Goal: Task Accomplishment & Management: Manage account settings

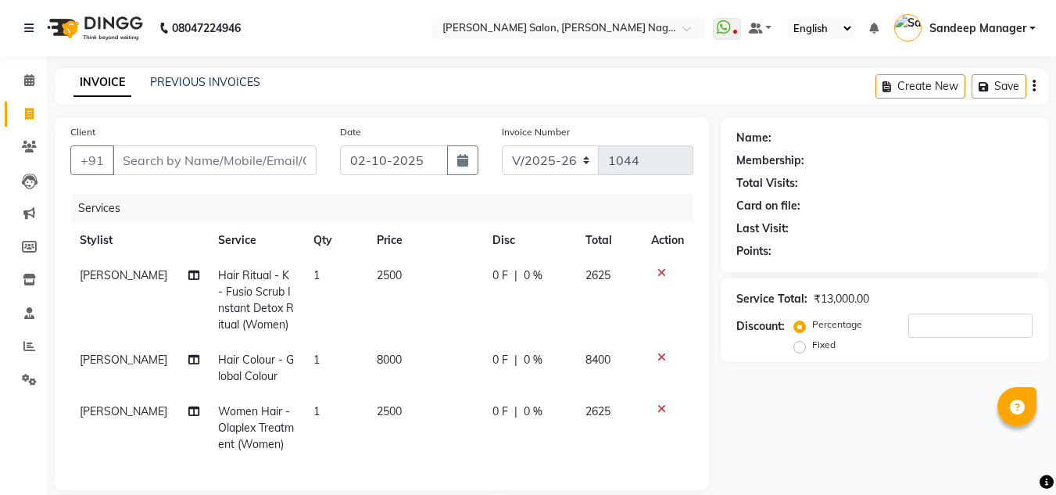
select select "8641"
select select "service"
select select "89009"
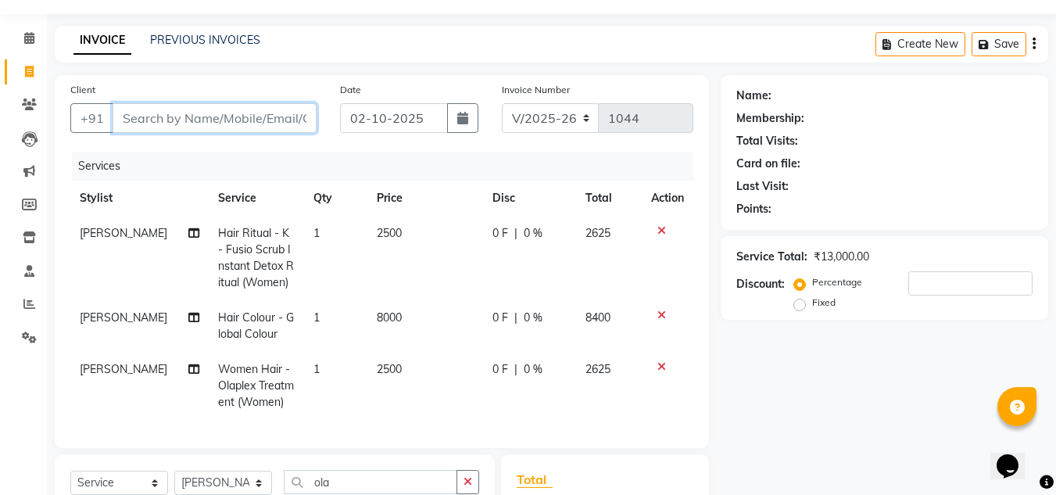
click at [266, 122] on input "Client" at bounding box center [215, 118] width 204 height 30
type input "9"
type input "0"
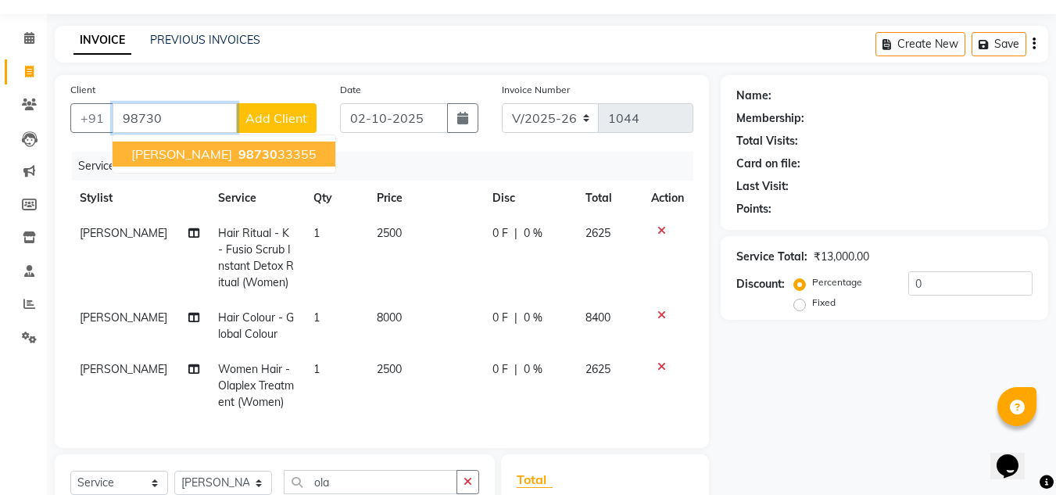
click at [185, 156] on span "[PERSON_NAME]" at bounding box center [181, 154] width 101 height 16
type input "9873033355"
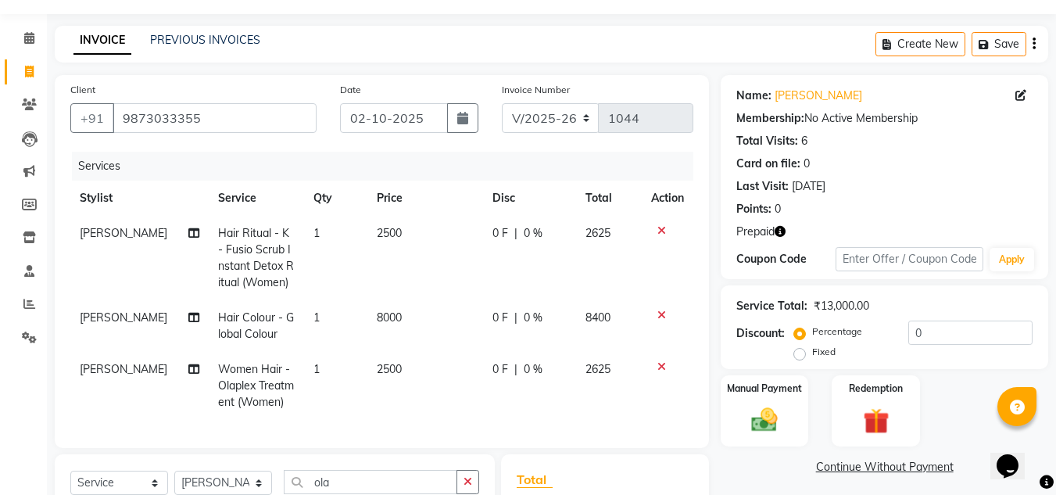
scroll to position [267, 0]
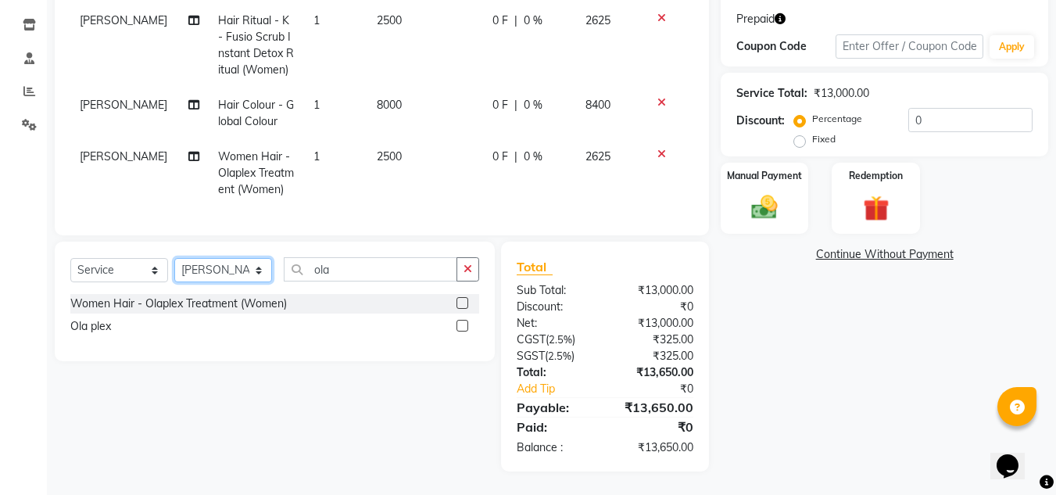
click at [254, 267] on select "Select Stylist [PERSON_NAME] Farman [PERSON_NAME] Manager [PERSON_NAME] Kuldeep…" at bounding box center [223, 270] width 98 height 24
select select "86636"
click at [174, 258] on select "Select Stylist [PERSON_NAME] Farman [PERSON_NAME] Manager [PERSON_NAME] Kuldeep…" at bounding box center [223, 270] width 98 height 24
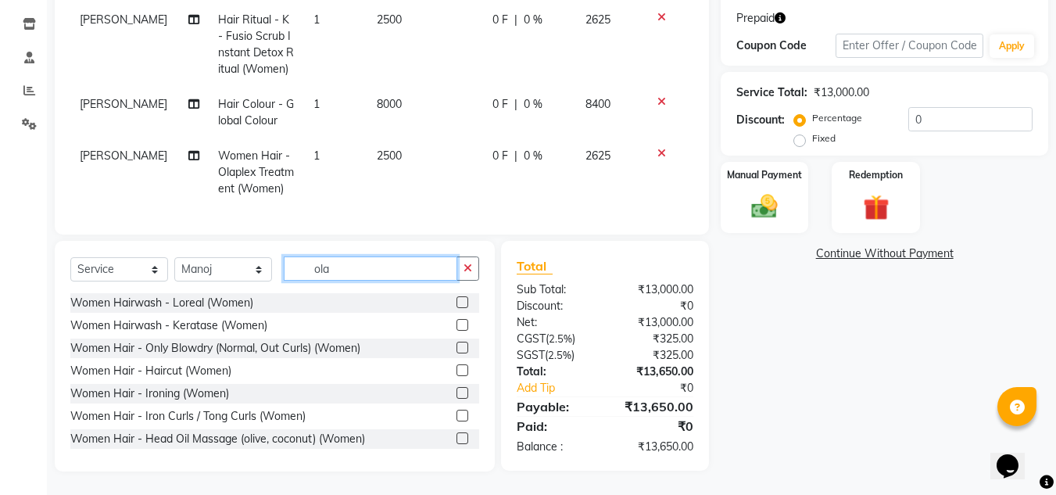
click at [353, 263] on input "ola" at bounding box center [371, 268] width 174 height 24
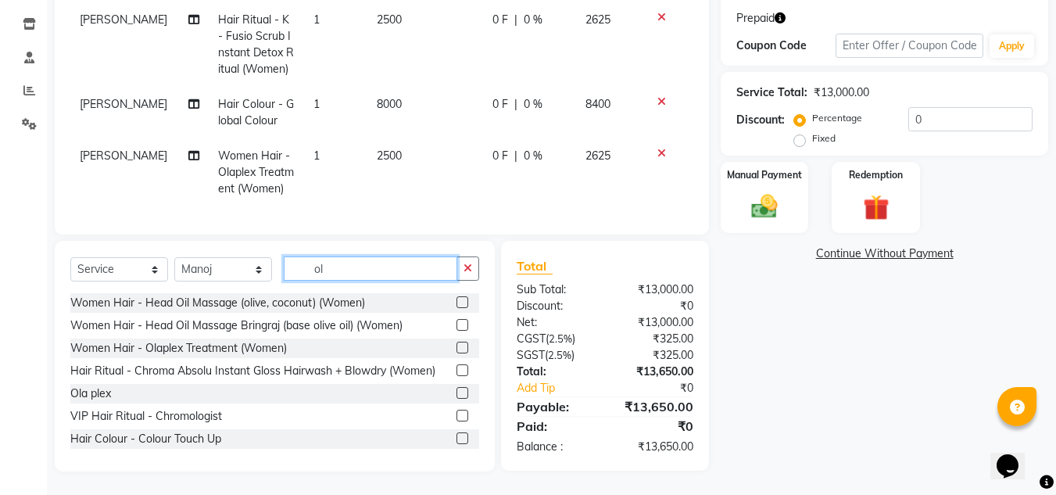
type input "o"
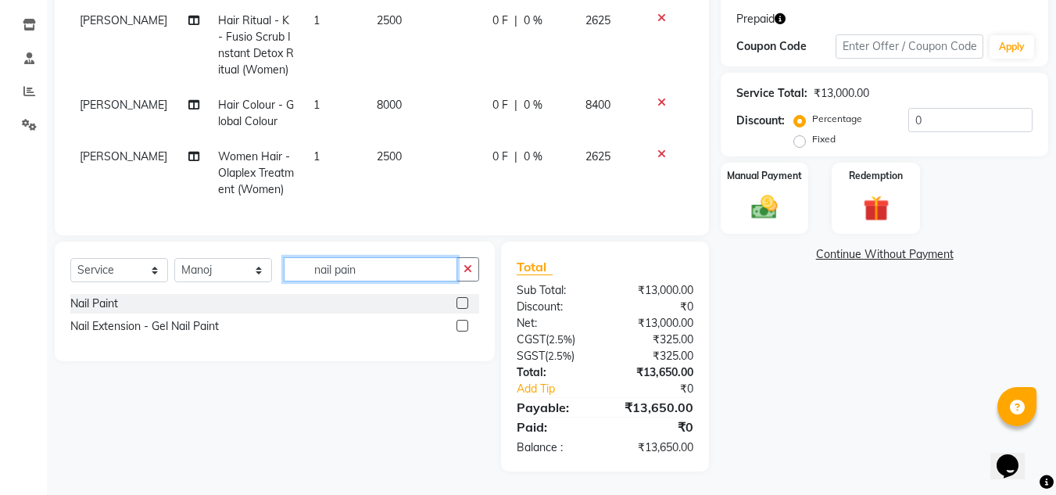
type input "nail pain"
click at [463, 303] on label at bounding box center [462, 303] width 12 height 12
click at [463, 303] on input "checkbox" at bounding box center [461, 304] width 10 height 10
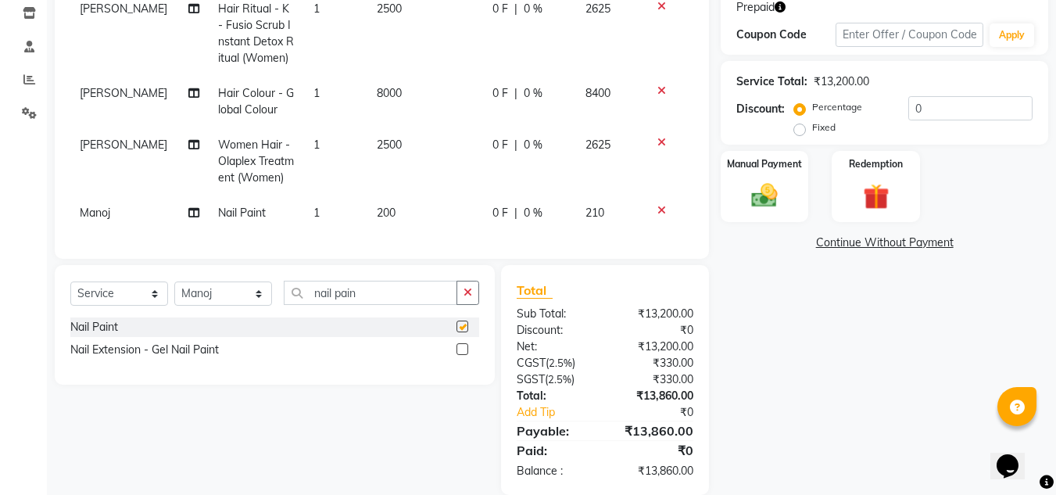
checkbox input "false"
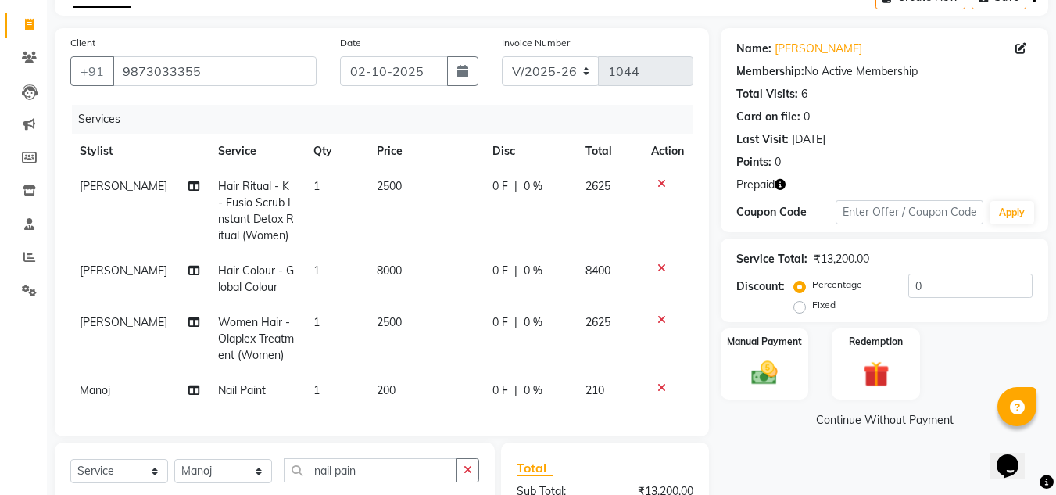
scroll to position [32, 0]
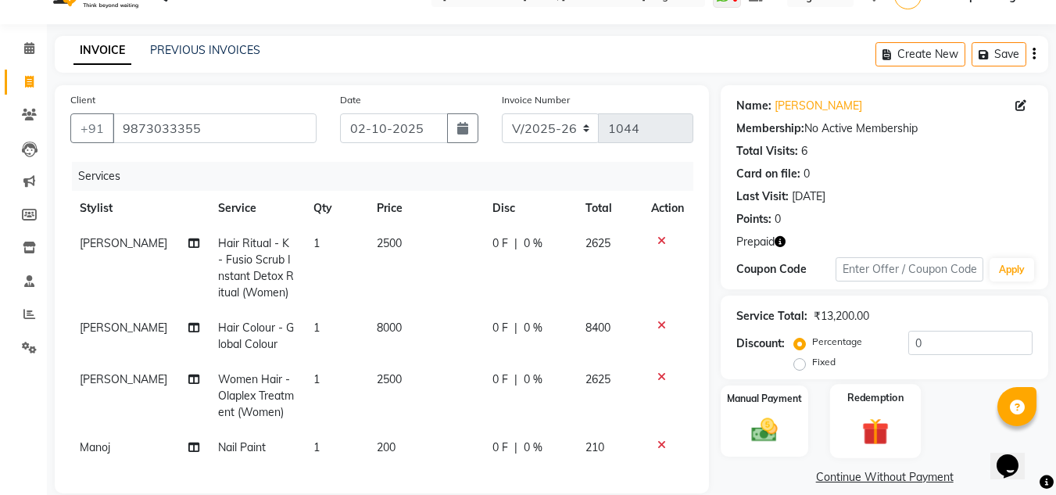
click at [873, 418] on img at bounding box center [876, 431] width 44 height 34
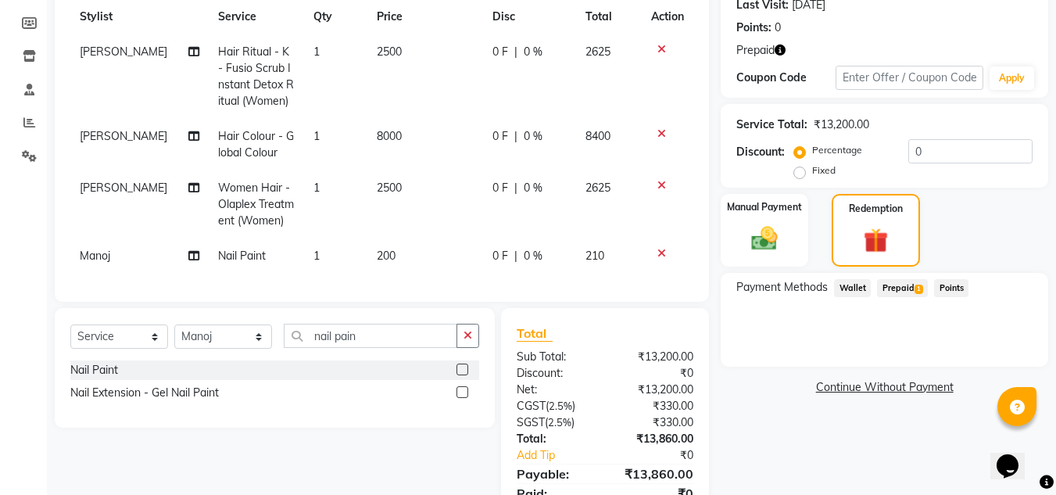
scroll to position [302, 0]
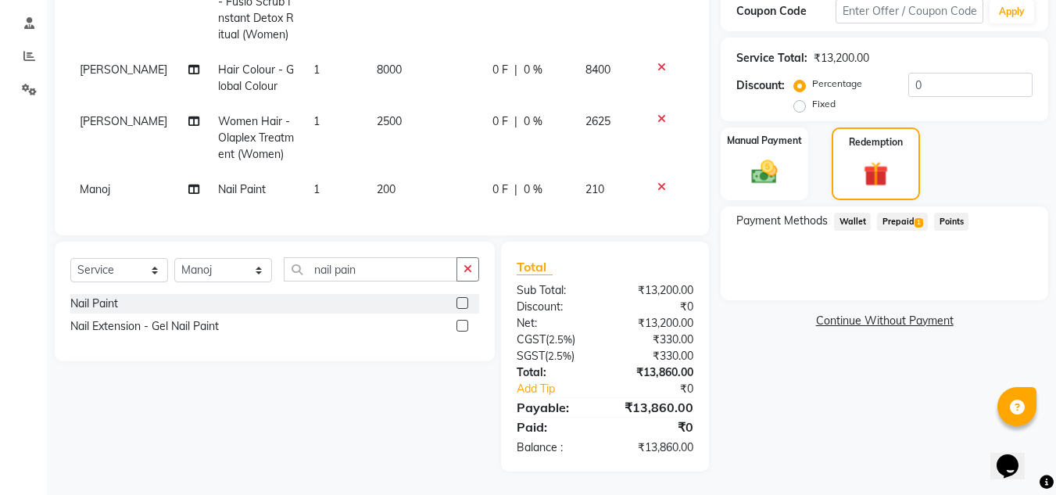
click at [896, 213] on span "Prepaid 1" at bounding box center [902, 222] width 51 height 18
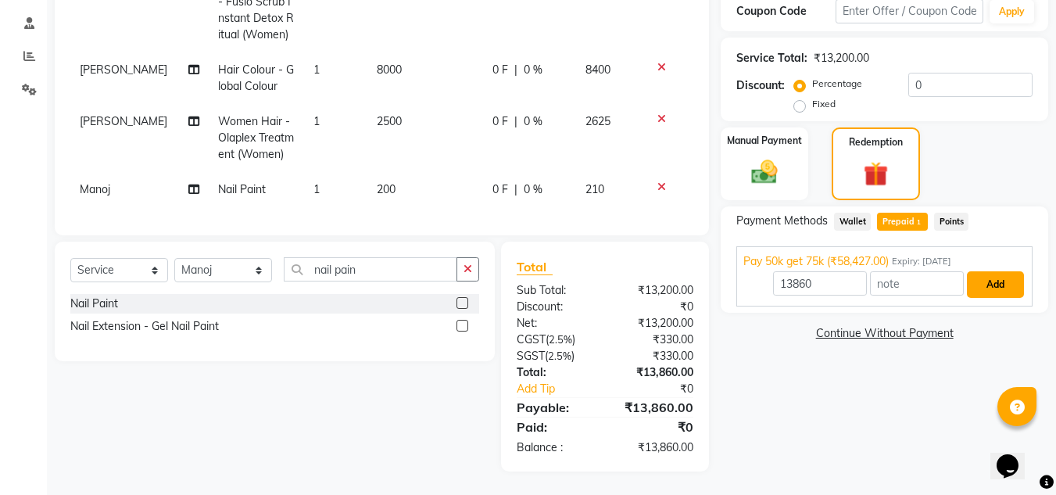
click at [983, 277] on button "Add" at bounding box center [995, 284] width 57 height 27
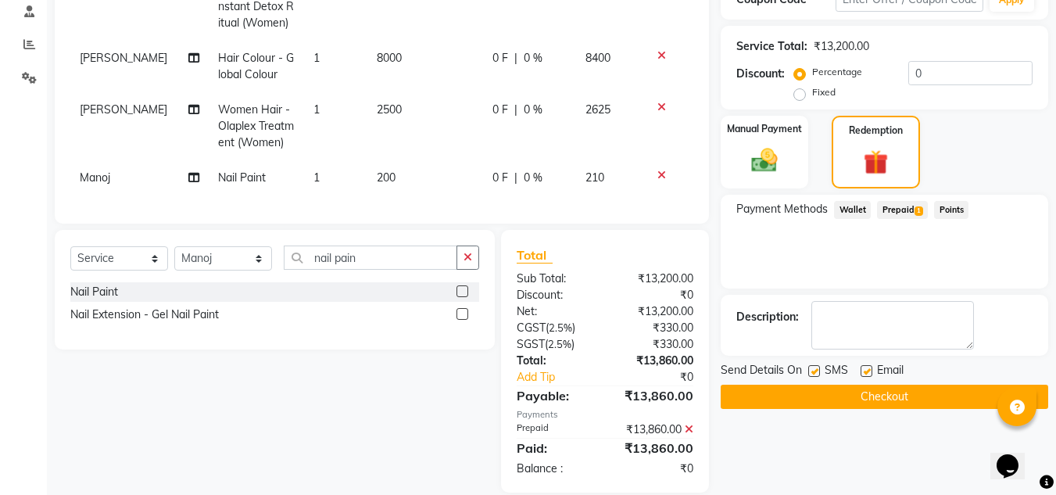
click at [902, 399] on button "Checkout" at bounding box center [885, 397] width 328 height 24
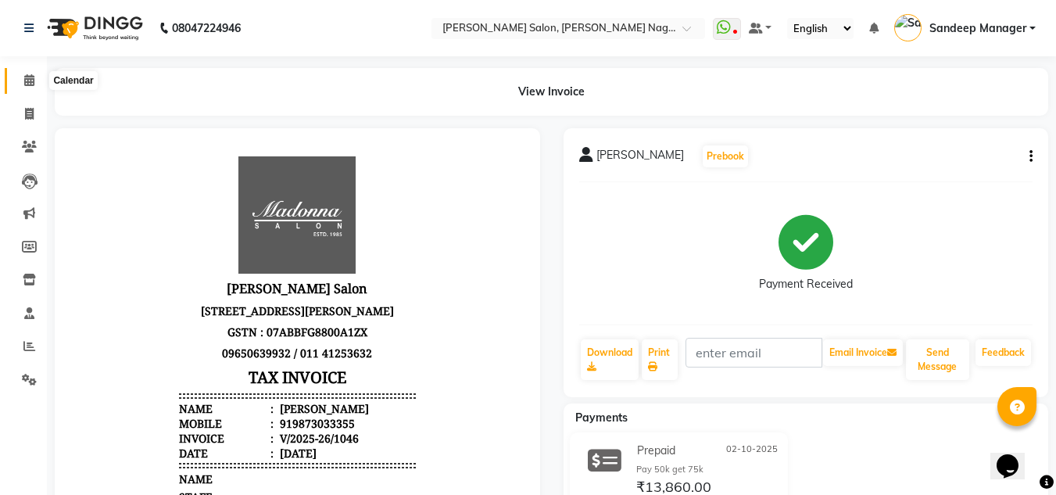
drag, startPoint x: 30, startPoint y: 80, endPoint x: 346, endPoint y: 2, distance: 325.9
click at [30, 80] on icon at bounding box center [29, 80] width 10 height 12
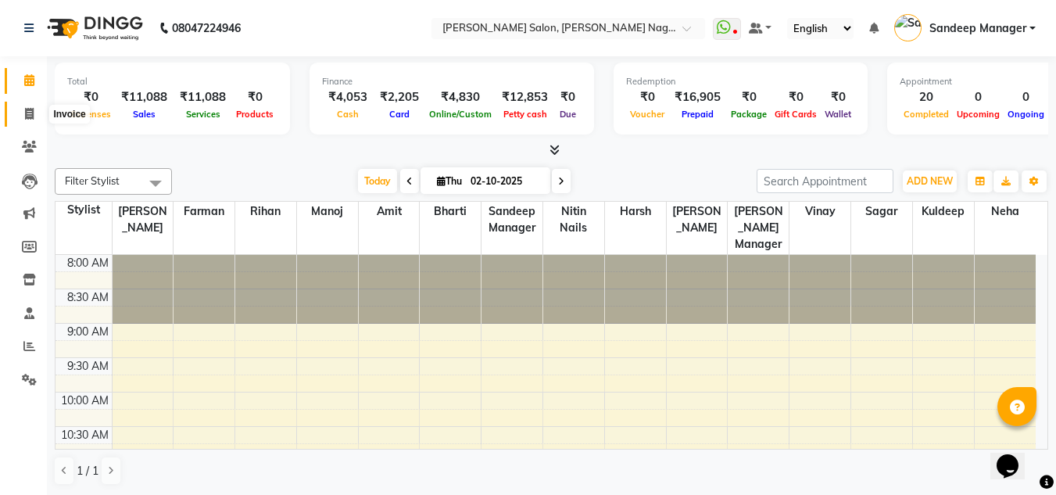
click at [30, 114] on icon at bounding box center [29, 114] width 9 height 12
select select "service"
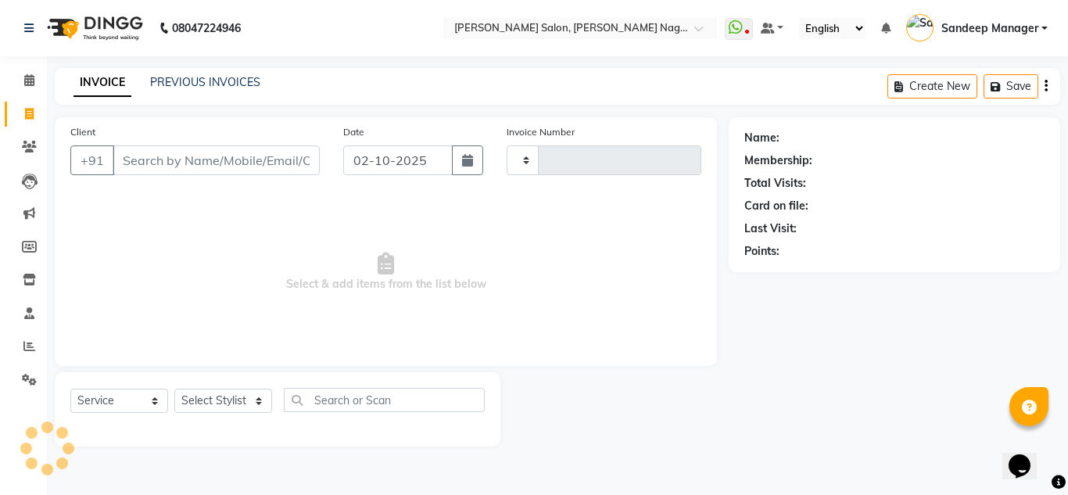
type input "1047"
select select "8641"
click at [145, 166] on input "Client" at bounding box center [216, 160] width 207 height 30
click at [237, 401] on select "Select Stylist [PERSON_NAME] Farman [PERSON_NAME] Manager [PERSON_NAME] Kuldeep…" at bounding box center [223, 400] width 98 height 24
select select "86633"
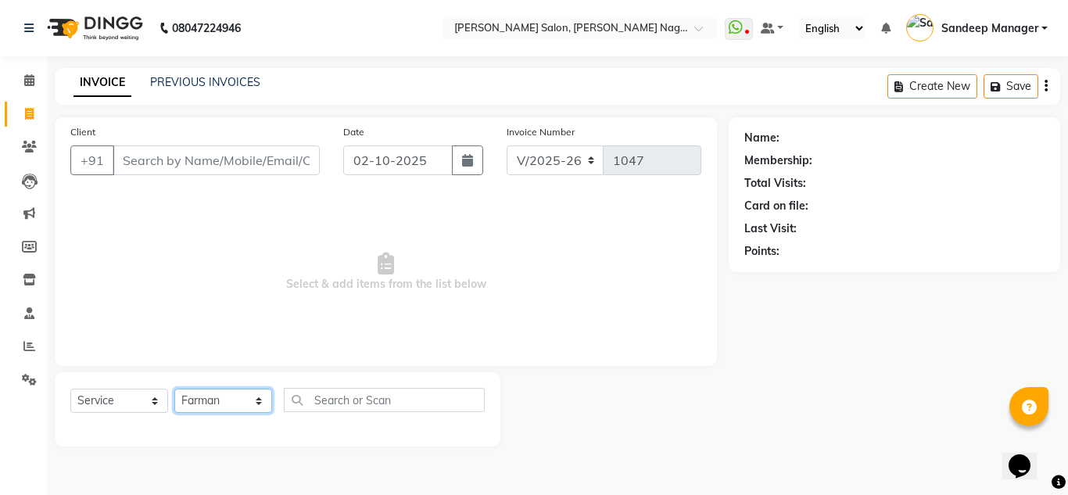
click at [174, 388] on select "Select Stylist [PERSON_NAME] Farman [PERSON_NAME] Manager [PERSON_NAME] Kuldeep…" at bounding box center [223, 400] width 98 height 24
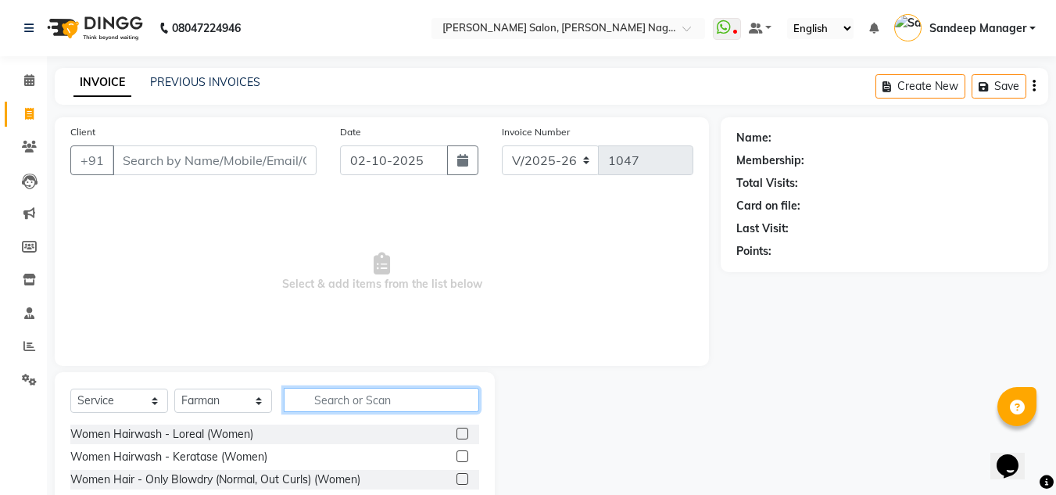
click at [372, 406] on input "text" at bounding box center [381, 400] width 195 height 24
type input "hai cut"
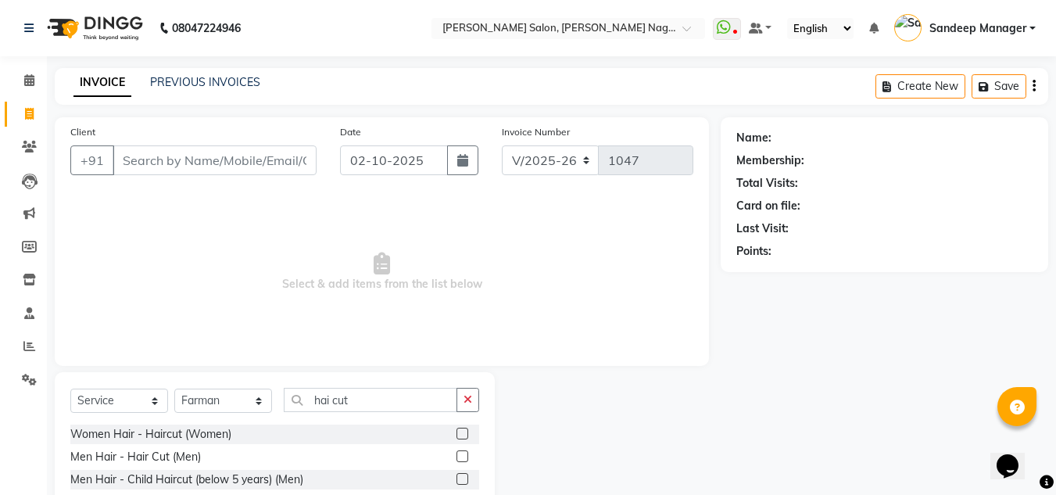
click at [462, 456] on label at bounding box center [462, 456] width 12 height 12
click at [462, 456] on input "checkbox" at bounding box center [461, 457] width 10 height 10
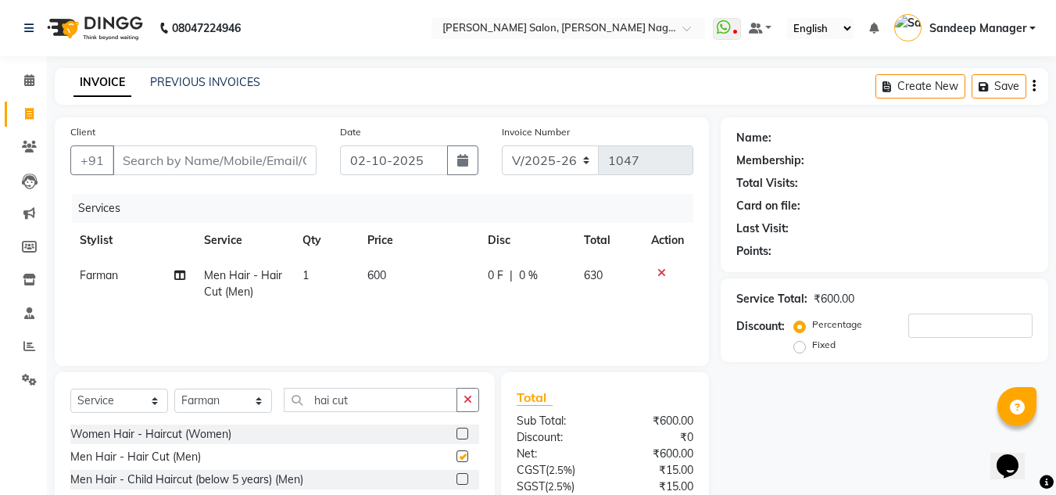
checkbox input "false"
click at [267, 163] on input "Client" at bounding box center [215, 160] width 204 height 30
type input "9"
type input "0"
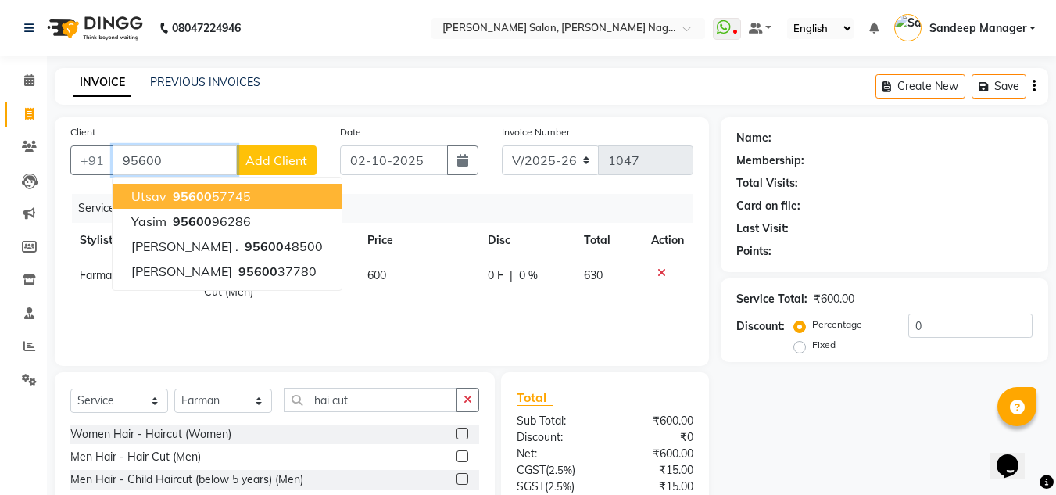
click at [243, 195] on ngb-highlight "95600 57745" at bounding box center [210, 196] width 81 height 16
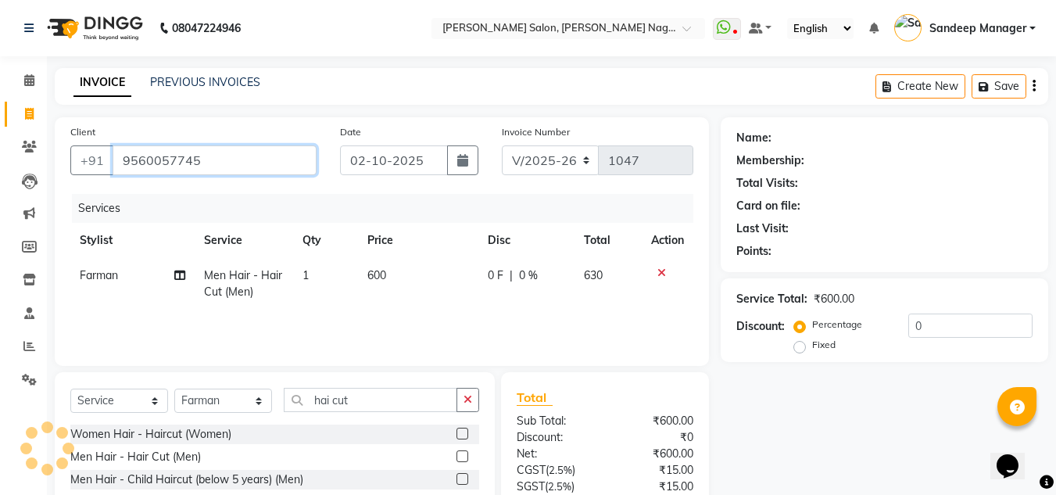
type input "9560057745"
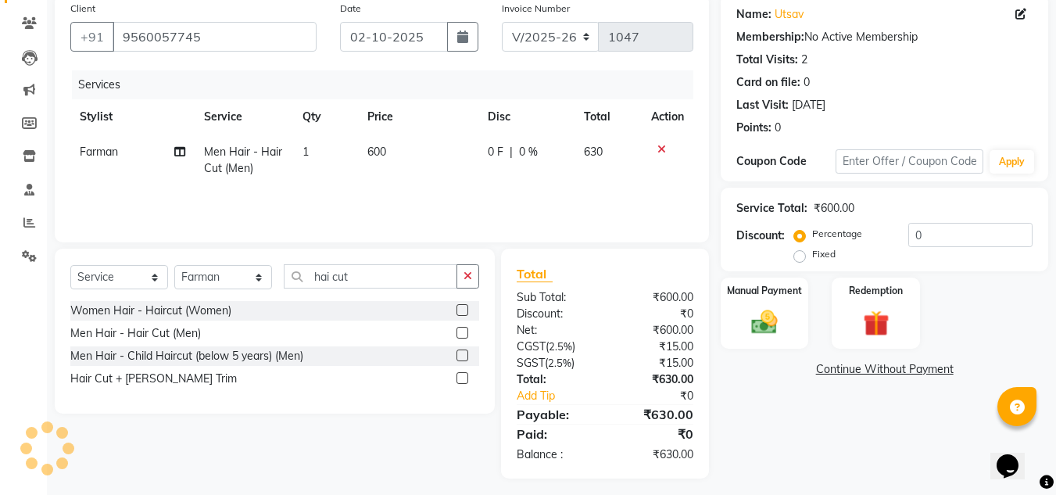
scroll to position [131, 0]
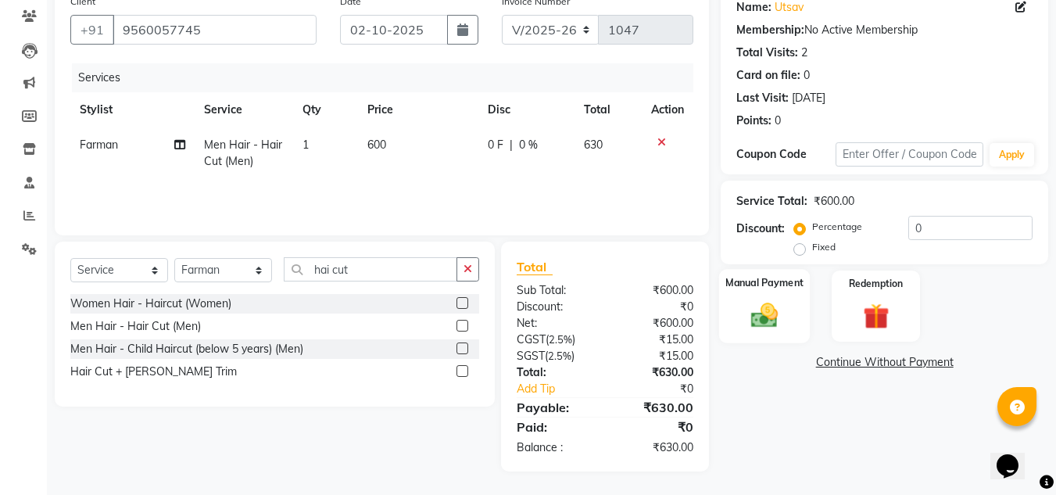
click at [759, 296] on div "Manual Payment" at bounding box center [764, 306] width 91 height 74
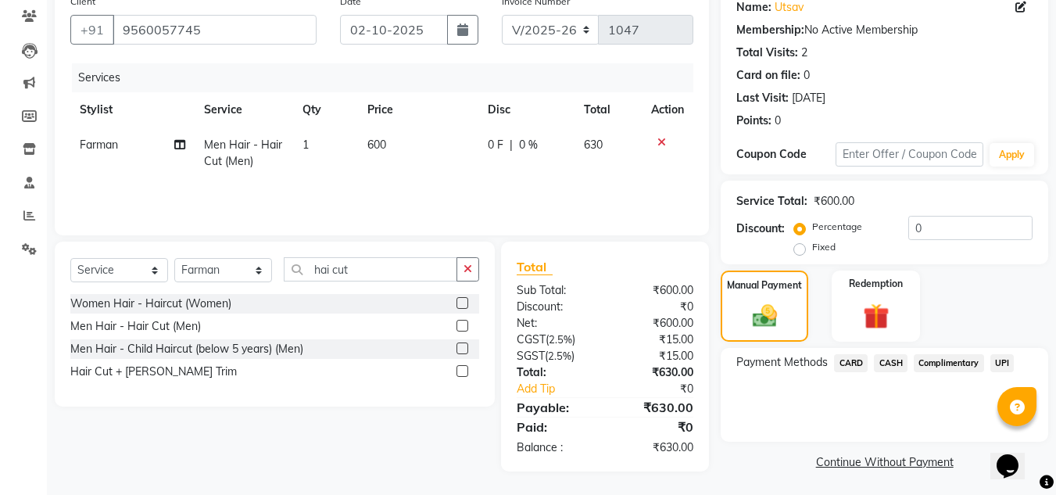
click at [1004, 362] on span "UPI" at bounding box center [1002, 363] width 24 height 18
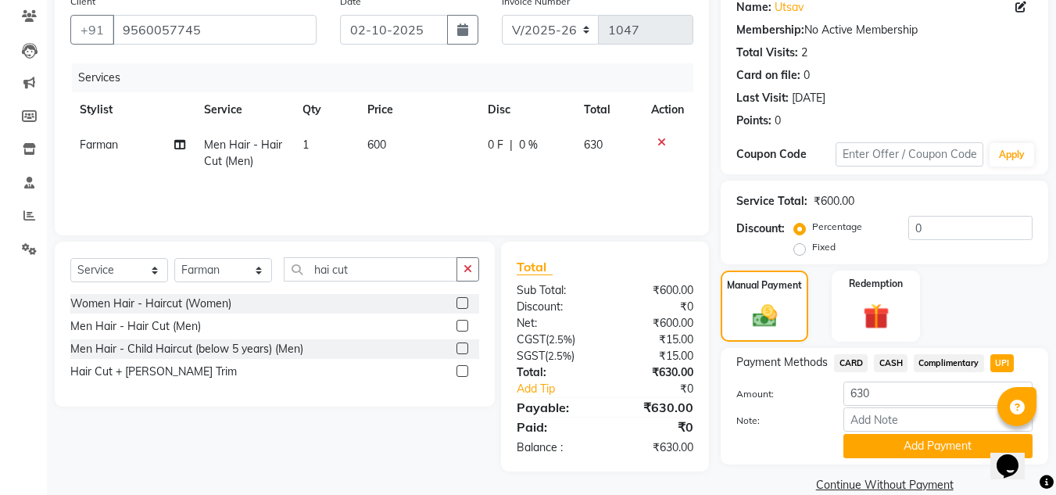
scroll to position [156, 0]
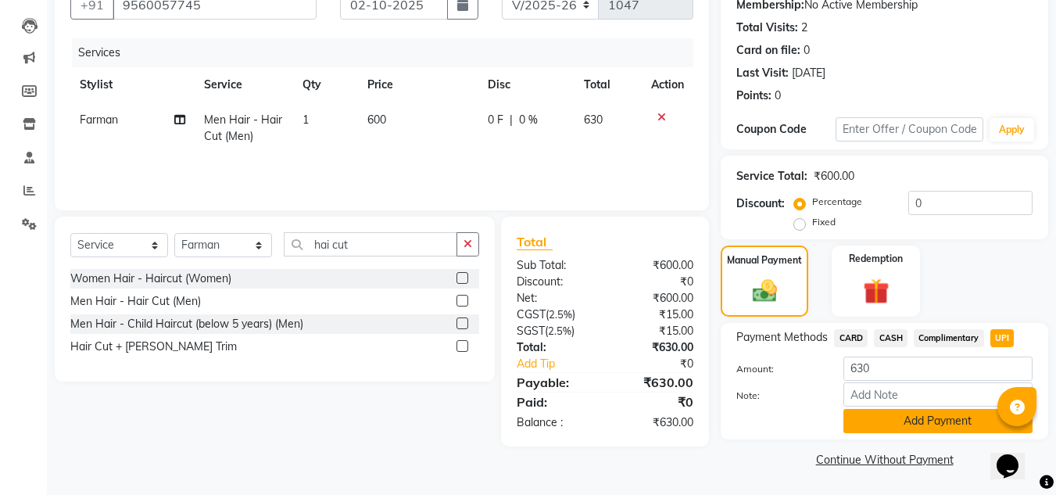
click at [879, 424] on button "Add Payment" at bounding box center [937, 421] width 189 height 24
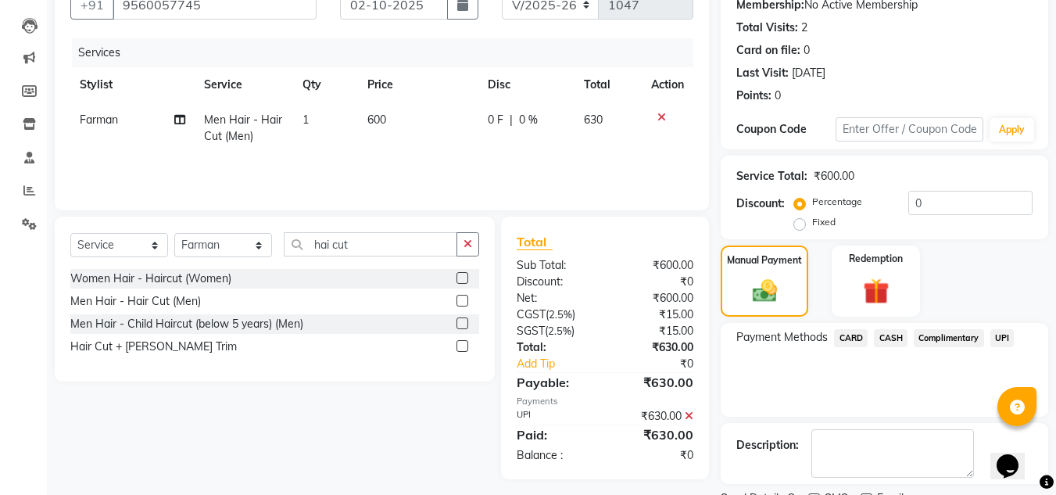
click at [890, 339] on span "CASH" at bounding box center [891, 338] width 34 height 18
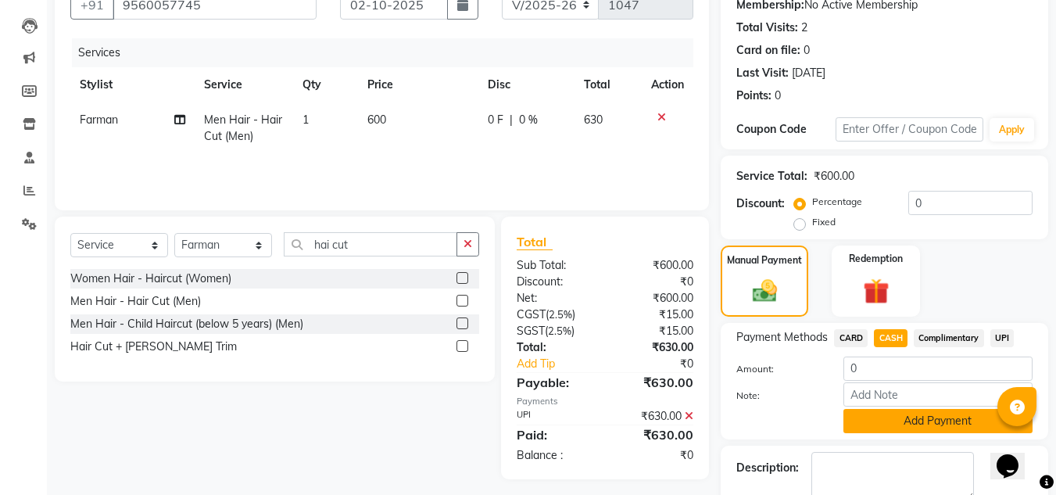
click at [890, 423] on button "Add Payment" at bounding box center [937, 421] width 189 height 24
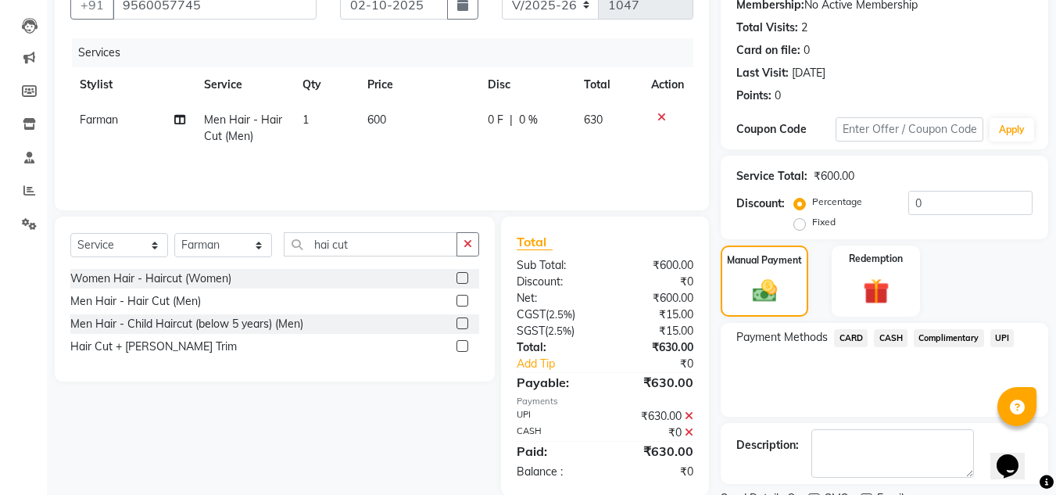
scroll to position [221, 0]
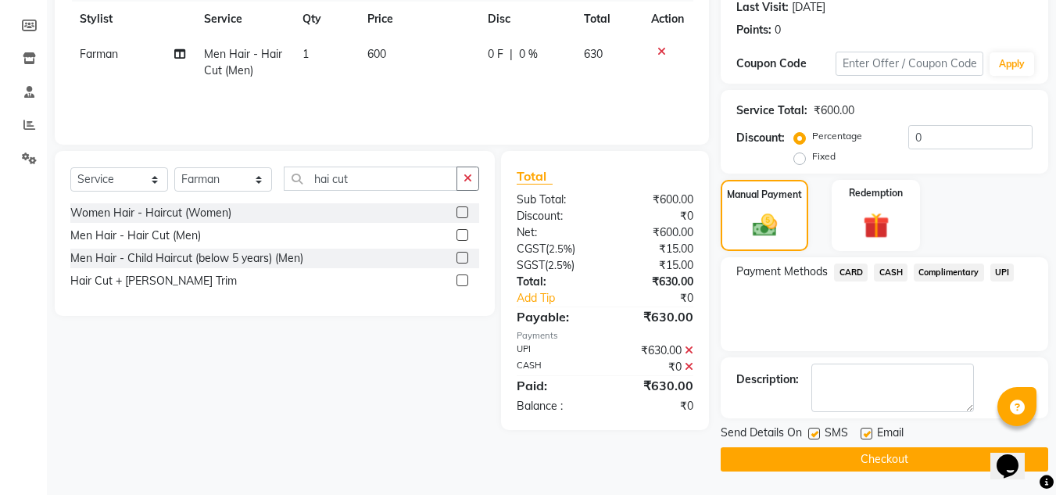
click at [896, 274] on span "CASH" at bounding box center [891, 272] width 34 height 18
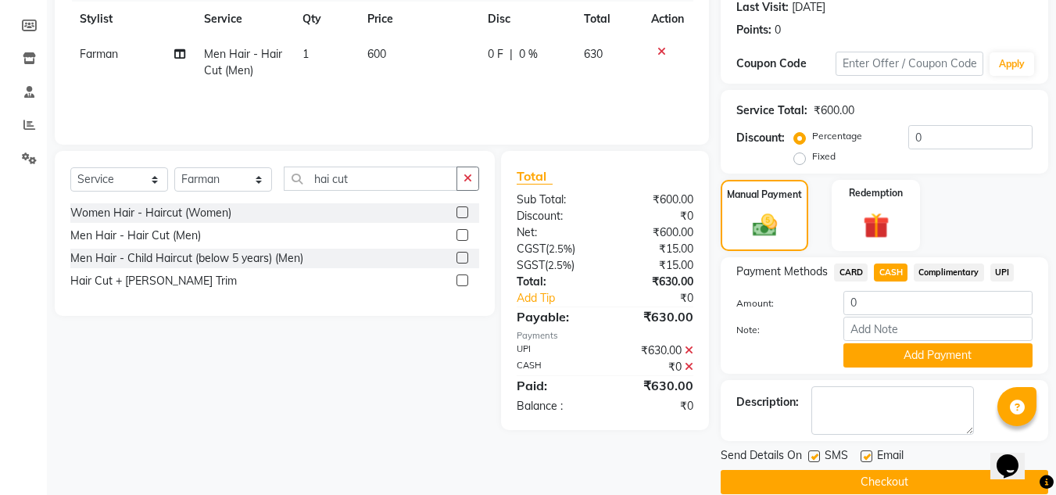
click at [1006, 267] on span "UPI" at bounding box center [1002, 272] width 24 height 18
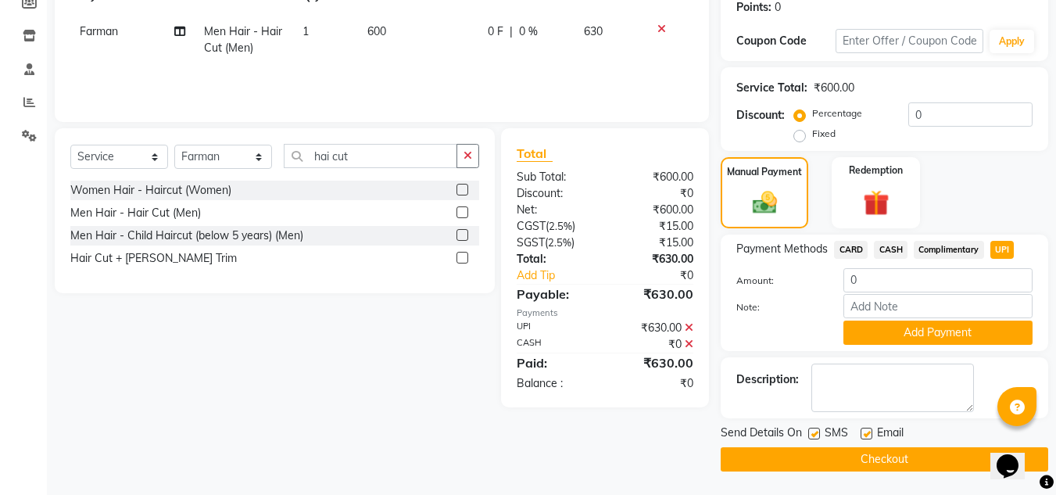
click at [890, 249] on span "CASH" at bounding box center [891, 250] width 34 height 18
click at [908, 332] on button "Add Payment" at bounding box center [937, 332] width 189 height 24
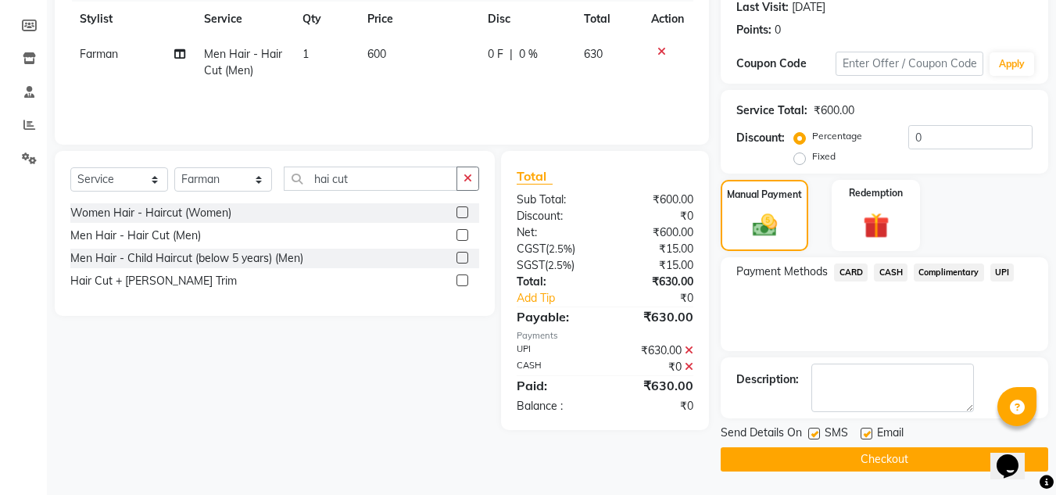
click at [1001, 270] on span "UPI" at bounding box center [1002, 272] width 24 height 18
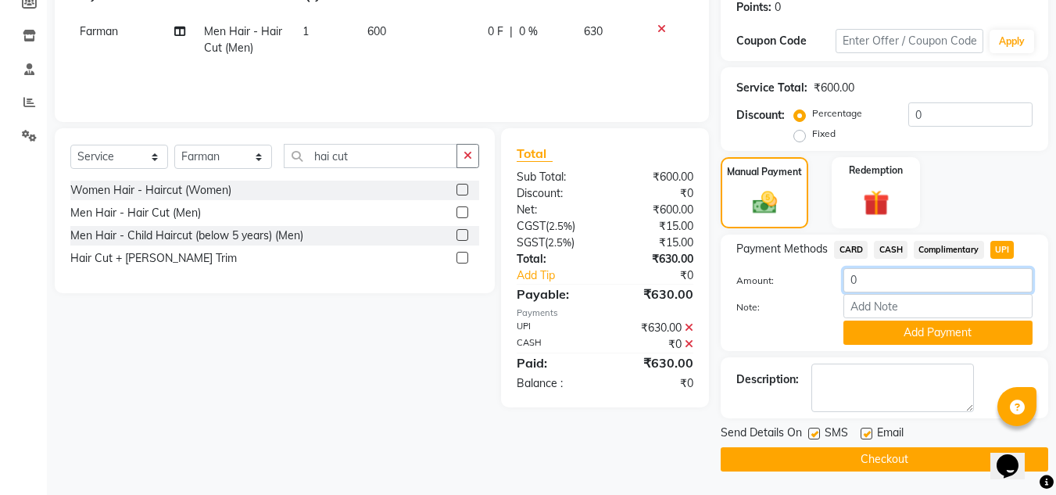
click at [925, 281] on input "0" at bounding box center [937, 280] width 189 height 24
type input "0"
click at [894, 331] on button "Add Payment" at bounding box center [937, 332] width 189 height 24
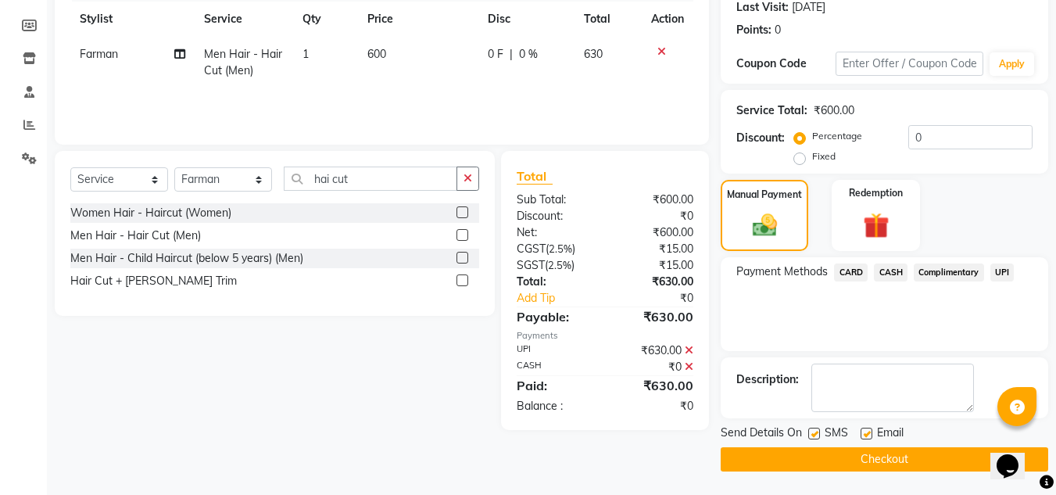
click at [888, 275] on span "CASH" at bounding box center [891, 272] width 34 height 18
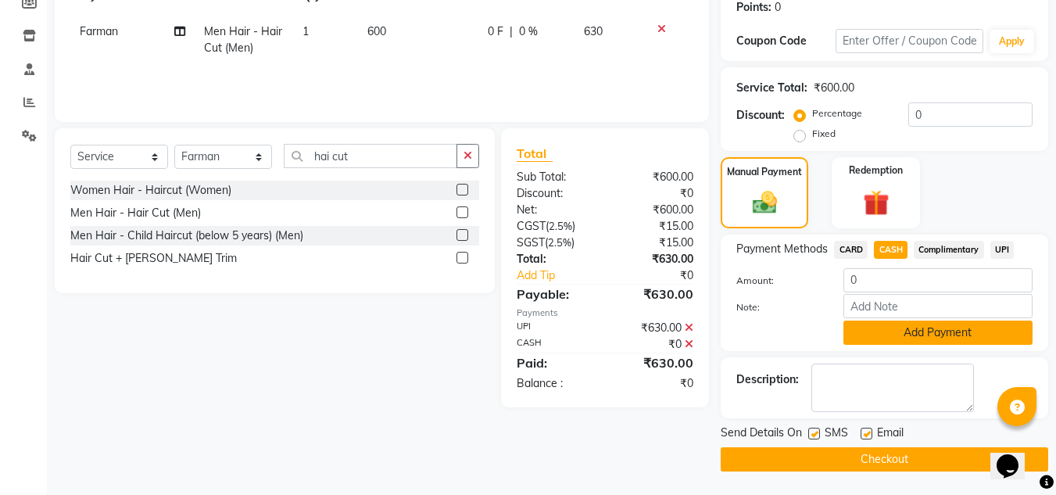
click at [900, 331] on button "Add Payment" at bounding box center [937, 332] width 189 height 24
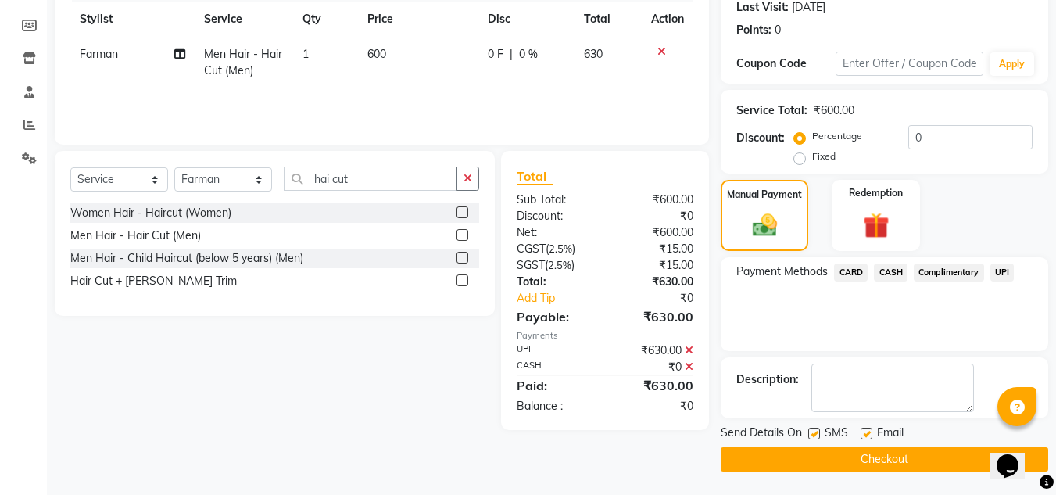
click at [839, 460] on button "Checkout" at bounding box center [885, 459] width 328 height 24
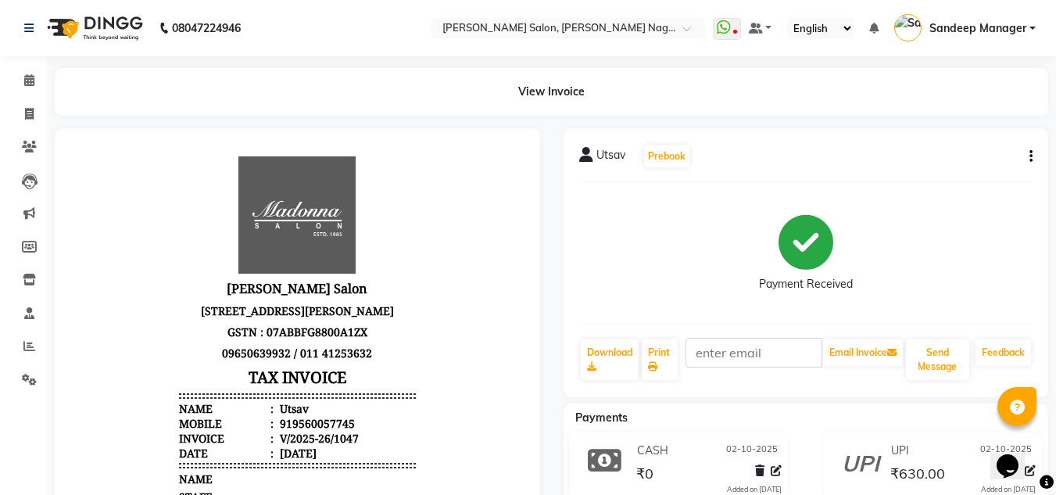
scroll to position [78, 0]
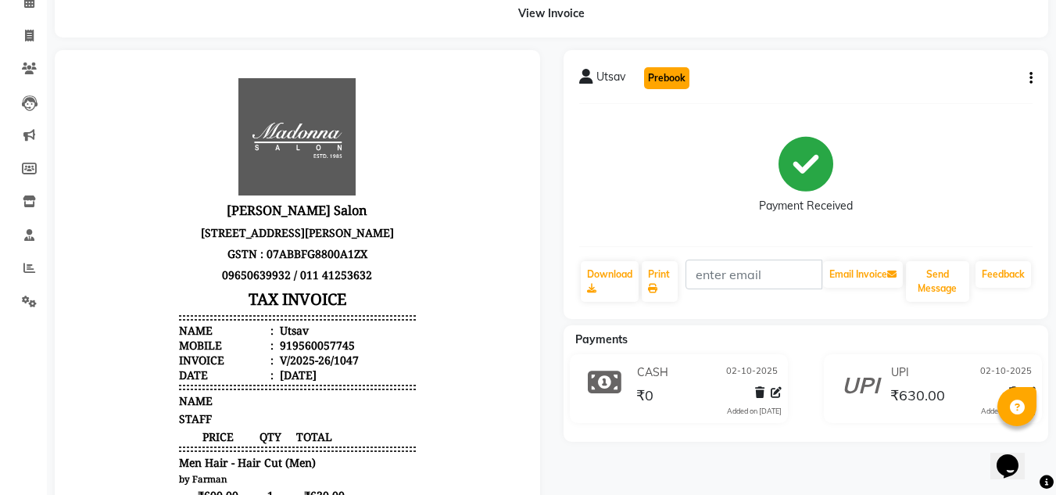
click at [665, 71] on button "Prebook" at bounding box center [666, 78] width 45 height 22
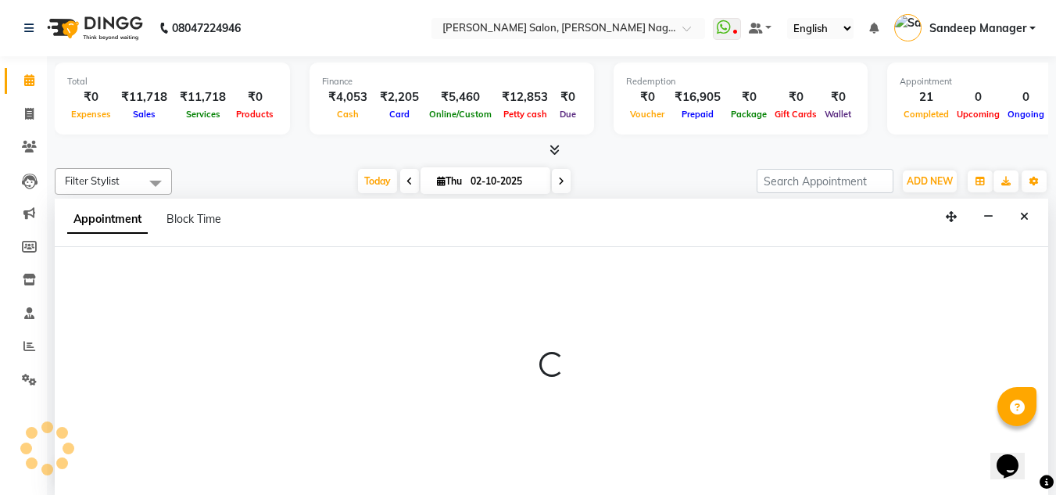
scroll to position [1, 0]
select select "86633"
select select "540"
select select "tentative"
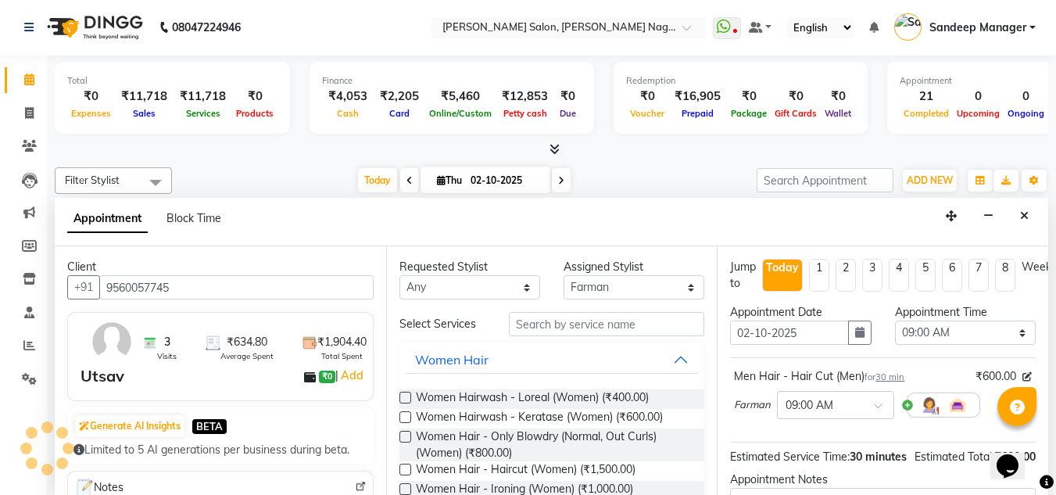
scroll to position [689, 0]
click at [24, 116] on span at bounding box center [29, 114] width 27 height 18
select select "service"
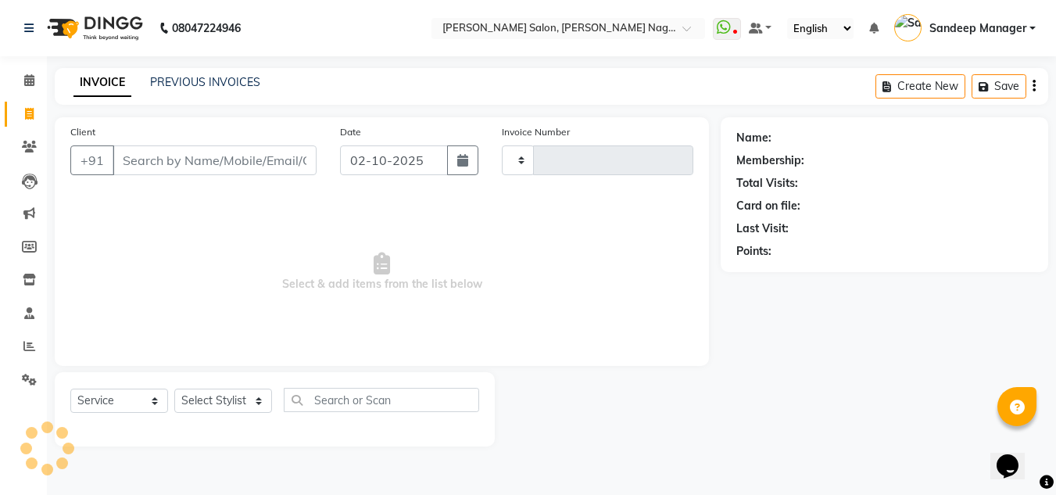
type input "1048"
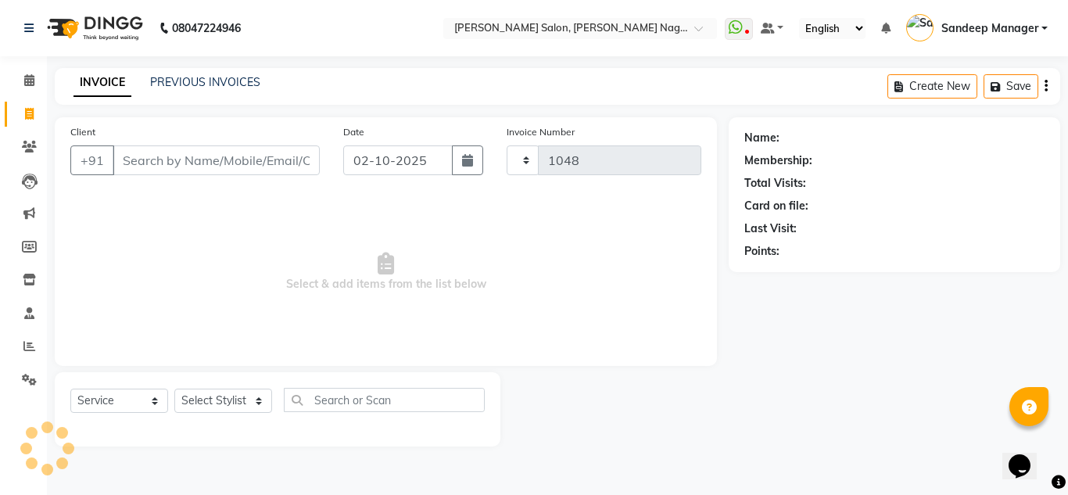
select select "8641"
click at [227, 86] on link "PREVIOUS INVOICES" at bounding box center [205, 82] width 110 height 14
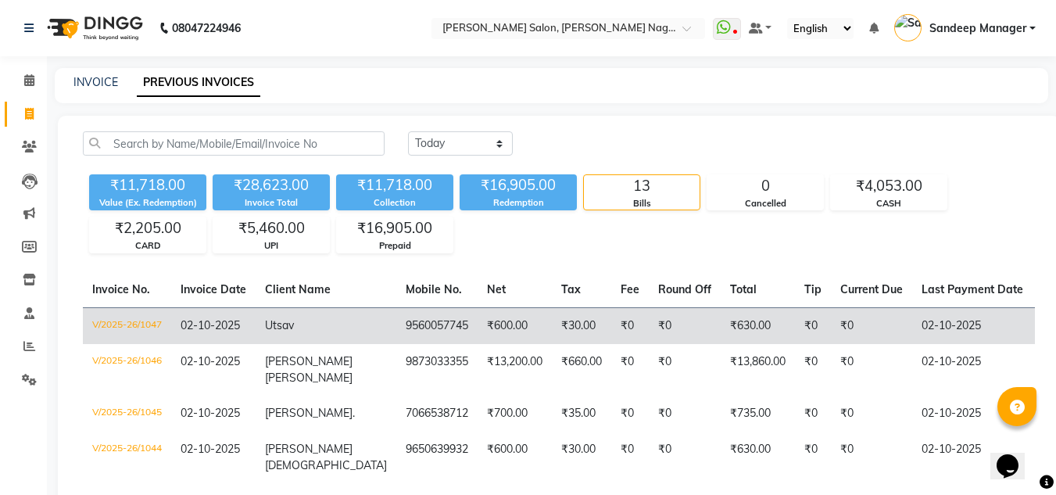
click at [202, 329] on span "02-10-2025" at bounding box center [210, 325] width 59 height 14
click at [149, 320] on td "V/2025-26/1047" at bounding box center [127, 325] width 88 height 37
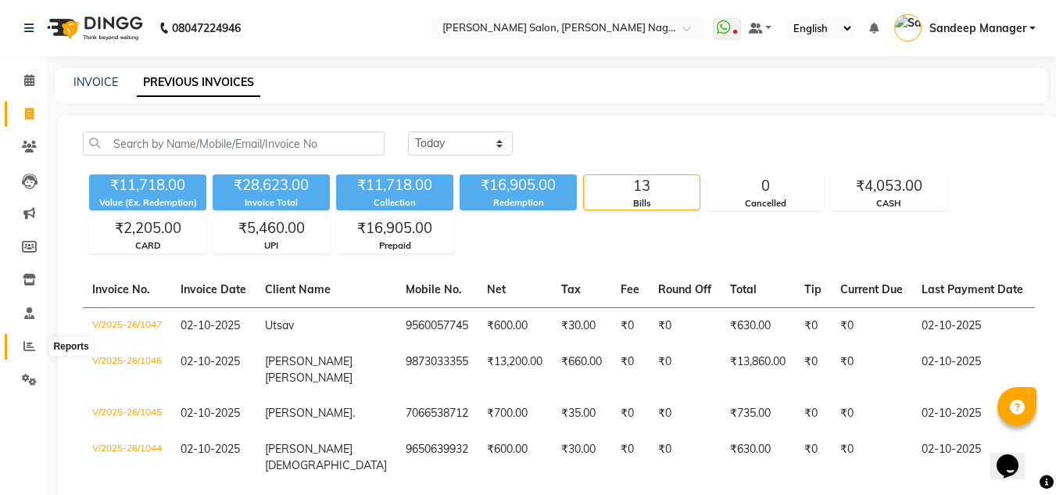
click at [29, 345] on icon at bounding box center [29, 346] width 12 height 12
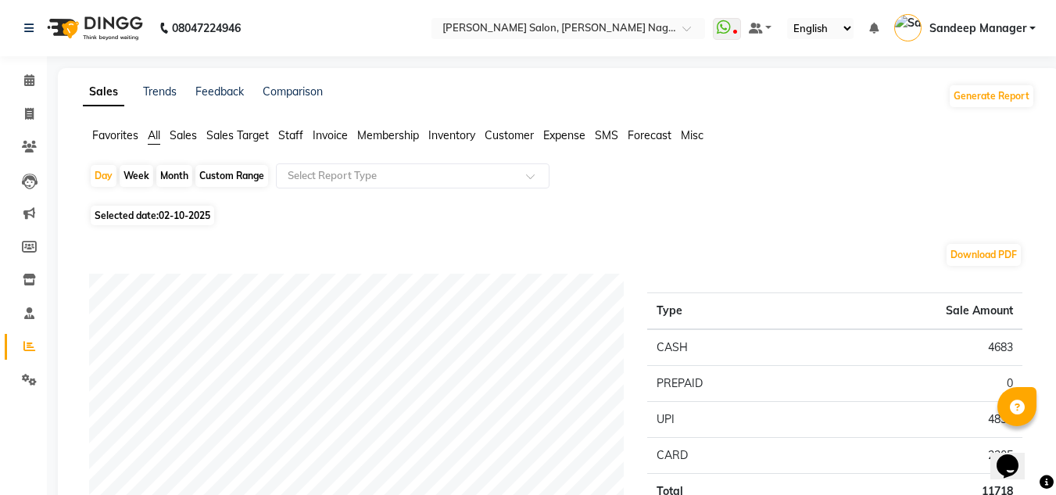
click at [289, 135] on span "Staff" at bounding box center [290, 135] width 25 height 14
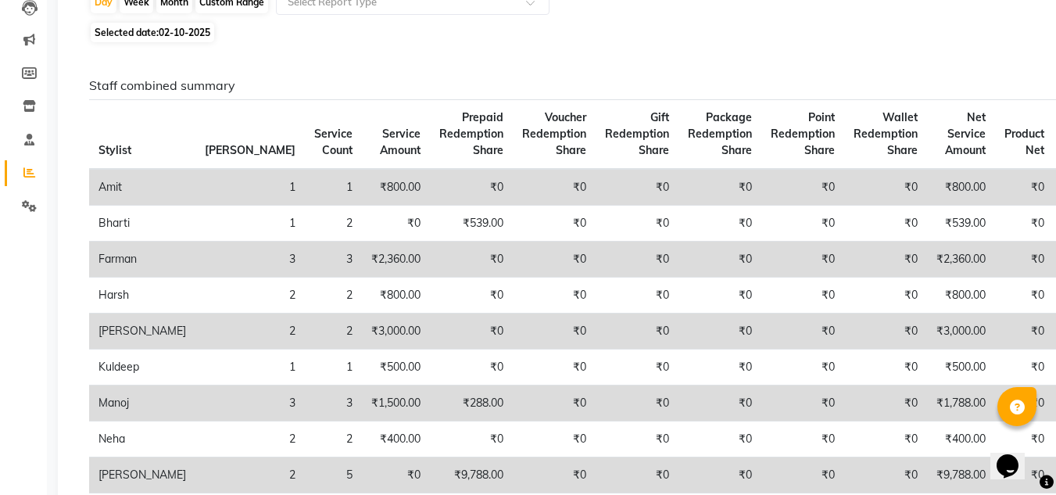
scroll to position [156, 0]
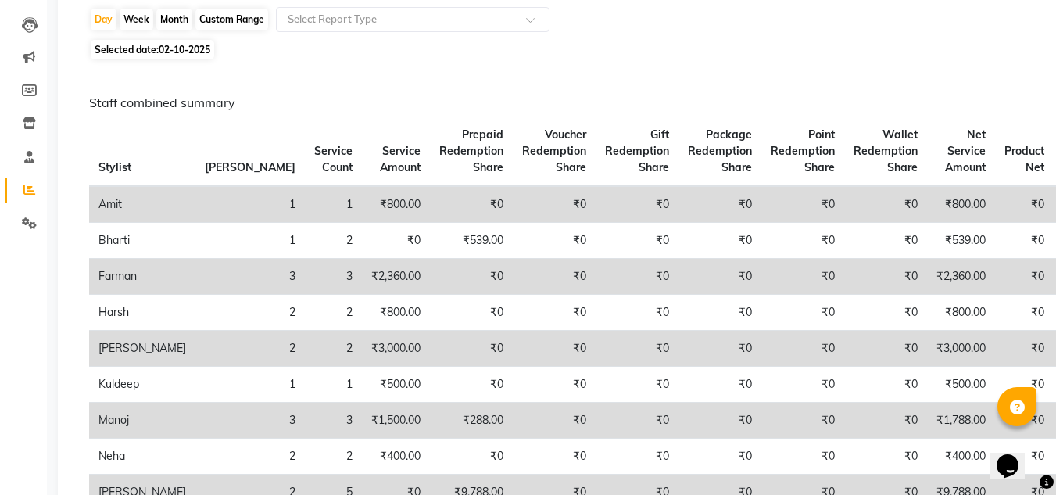
drag, startPoint x: 259, startPoint y: 174, endPoint x: 320, endPoint y: 76, distance: 115.8
click at [362, 171] on th "Service Amount" at bounding box center [396, 152] width 68 height 70
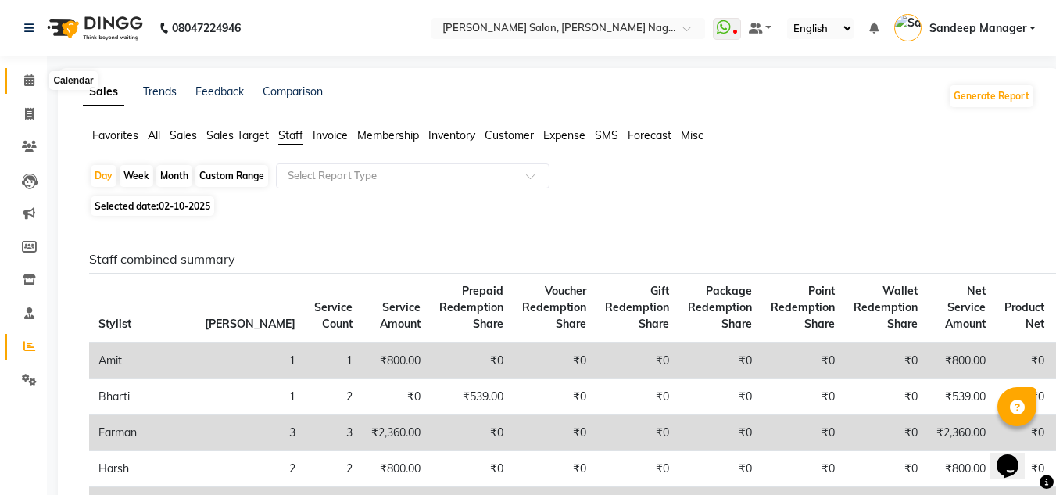
click at [32, 77] on icon at bounding box center [29, 80] width 10 height 12
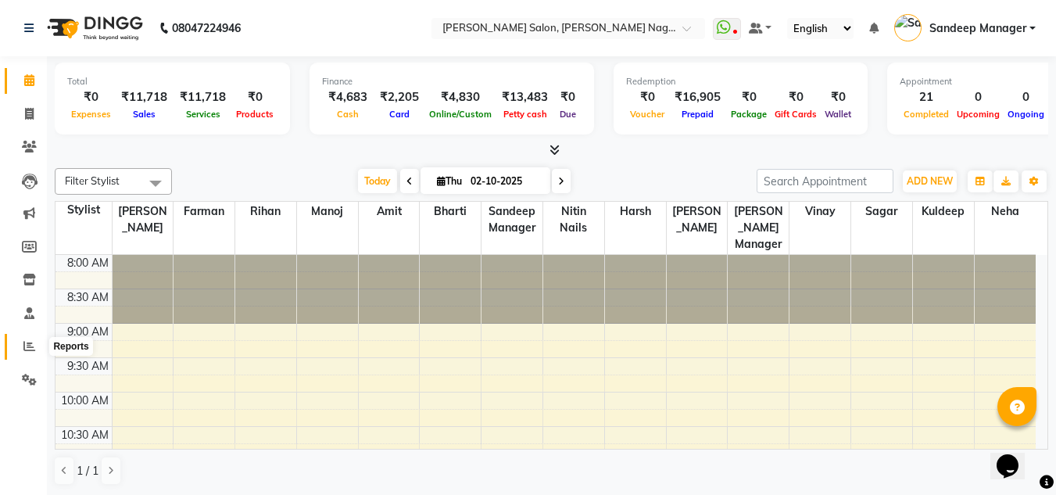
click at [26, 351] on icon at bounding box center [29, 346] width 12 height 12
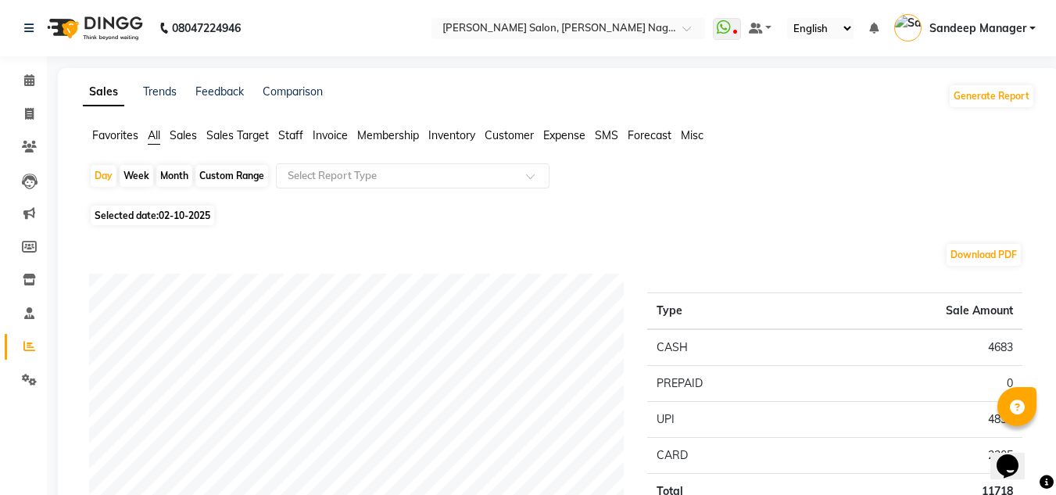
click at [296, 135] on span "Staff" at bounding box center [290, 135] width 25 height 14
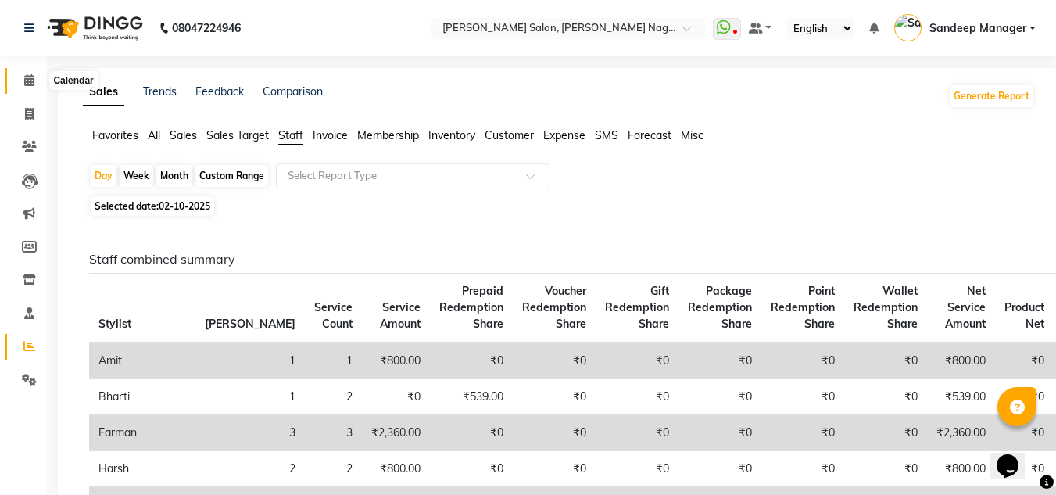
click at [33, 81] on icon at bounding box center [29, 80] width 10 height 12
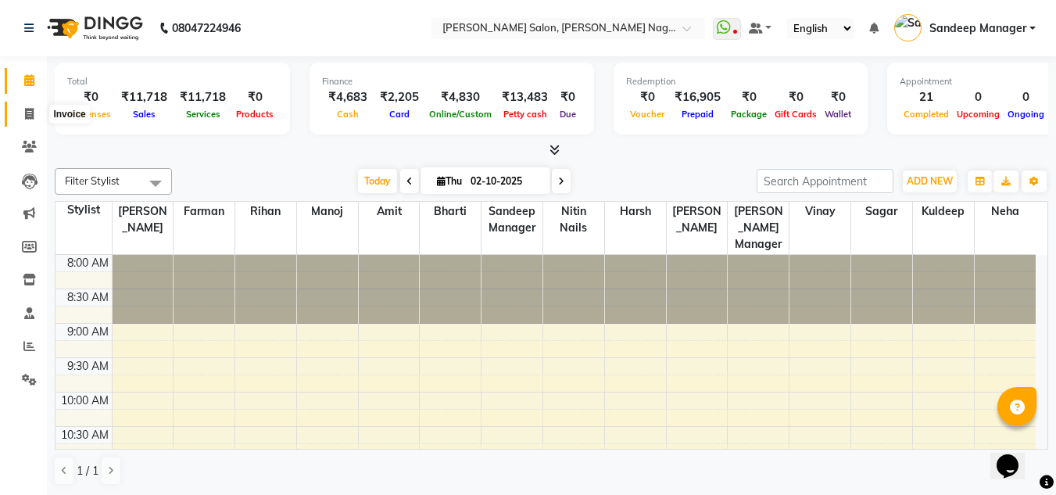
click at [29, 113] on icon at bounding box center [29, 114] width 9 height 12
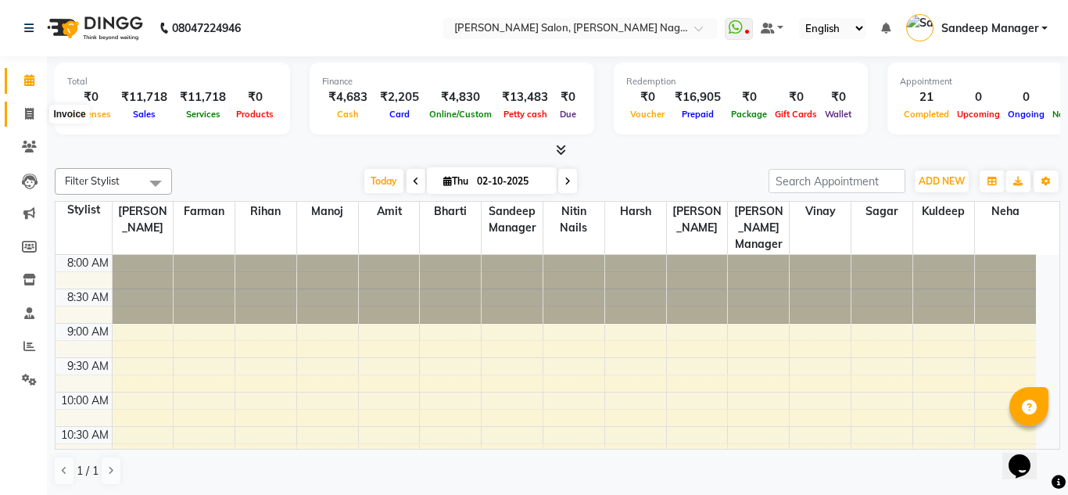
select select "8641"
select select "service"
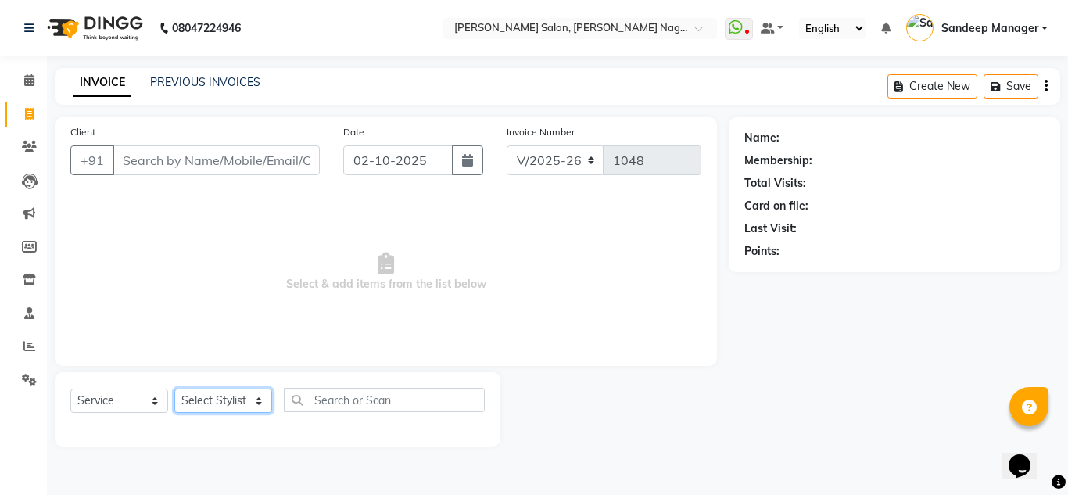
drag, startPoint x: 214, startPoint y: 399, endPoint x: 220, endPoint y: 389, distance: 10.9
click at [220, 401] on select "Select Stylist [PERSON_NAME] Farman [PERSON_NAME] Manager [PERSON_NAME] Kuldeep…" at bounding box center [223, 400] width 98 height 24
select select "86634"
click at [174, 388] on select "Select Stylist [PERSON_NAME] Farman [PERSON_NAME] Manager [PERSON_NAME] Kuldeep…" at bounding box center [223, 400] width 98 height 24
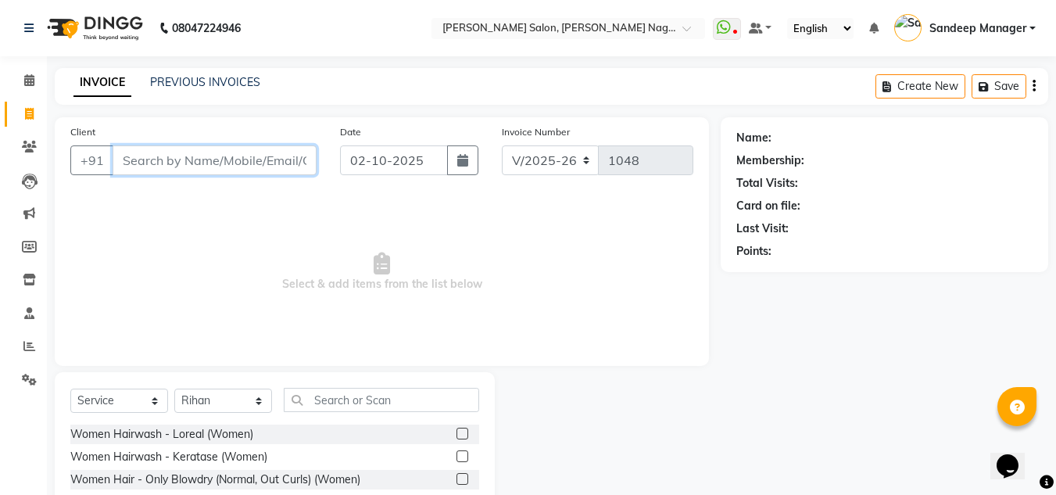
click at [173, 164] on input "Client" at bounding box center [215, 160] width 204 height 30
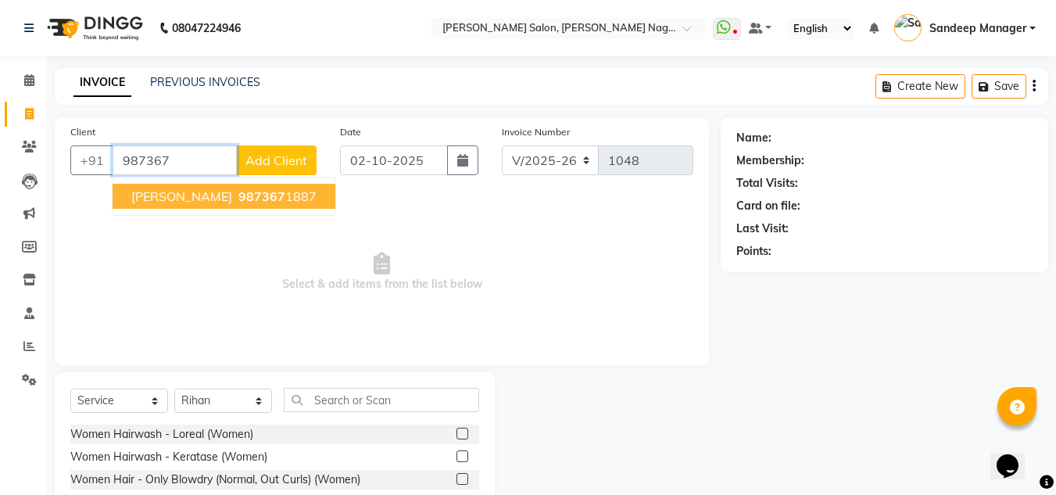
click at [288, 191] on button "[PERSON_NAME] 987367 1887" at bounding box center [224, 196] width 223 height 25
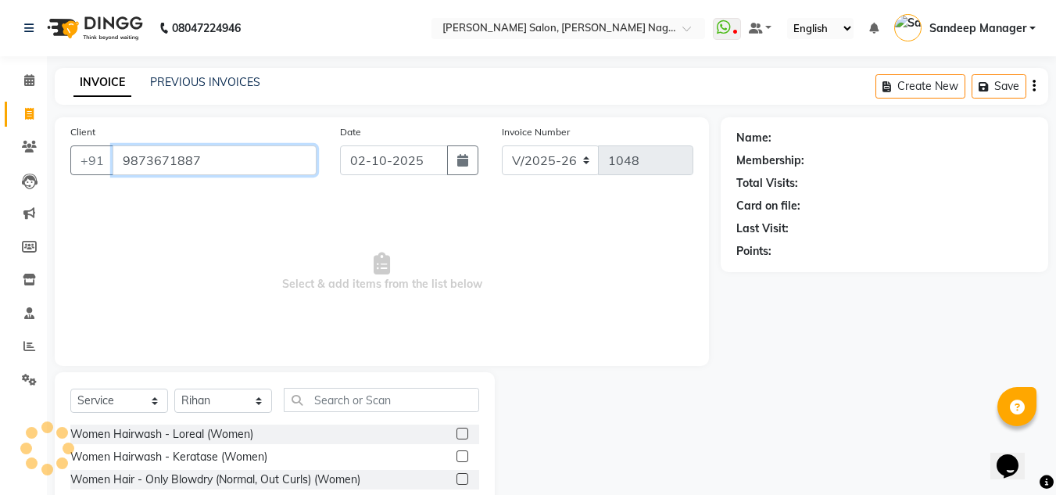
type input "9873671887"
select select "1: Object"
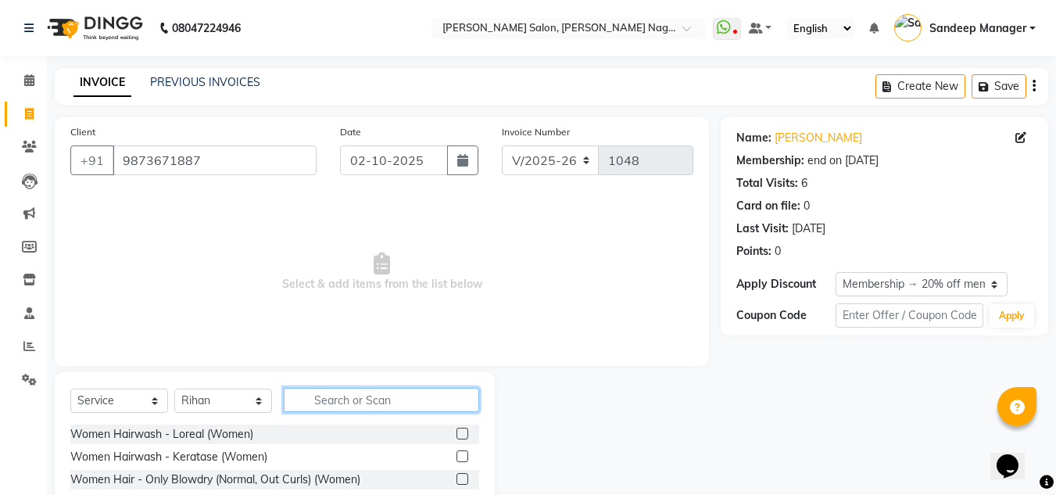
click at [332, 400] on input "text" at bounding box center [381, 400] width 195 height 24
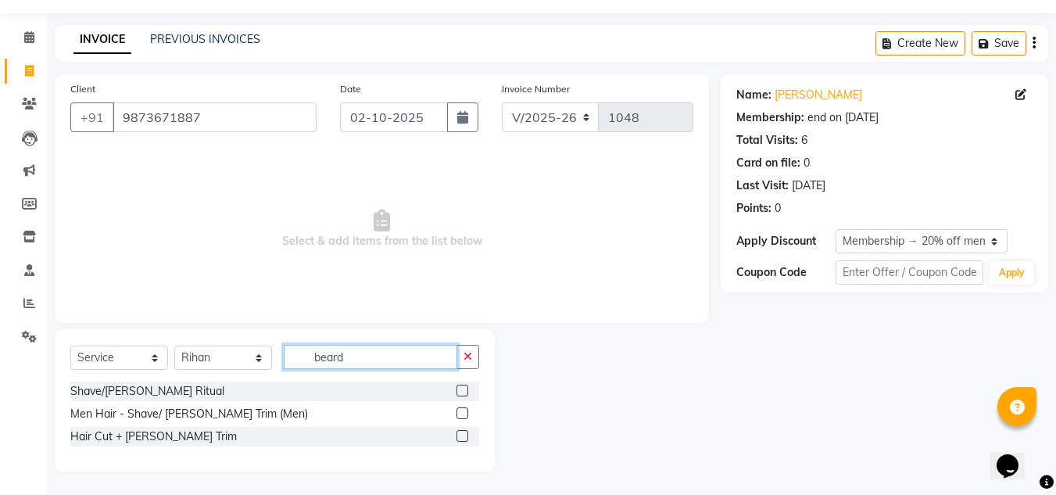
type input "beard"
click at [459, 388] on label at bounding box center [462, 391] width 12 height 12
click at [459, 388] on input "checkbox" at bounding box center [461, 391] width 10 height 10
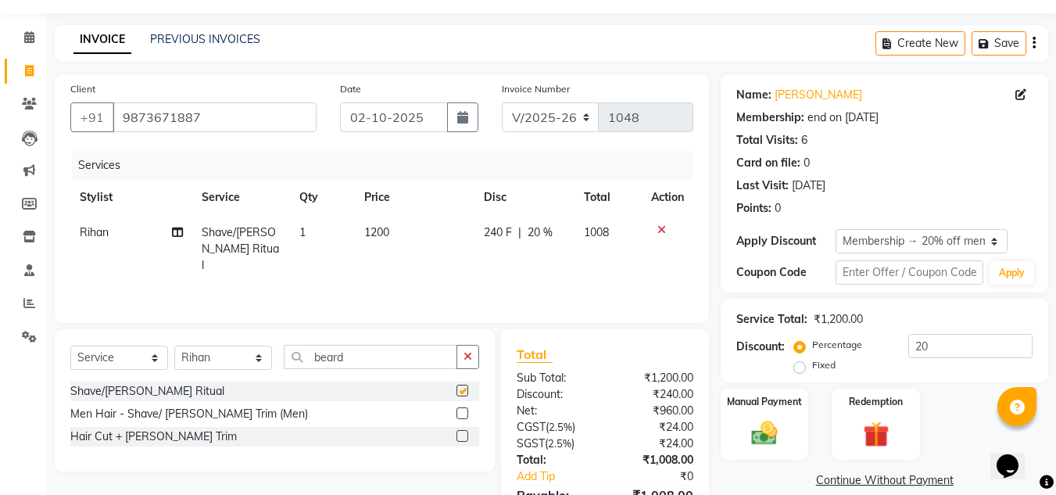
checkbox input "false"
click at [462, 410] on label at bounding box center [462, 413] width 12 height 12
click at [462, 410] on input "checkbox" at bounding box center [461, 414] width 10 height 10
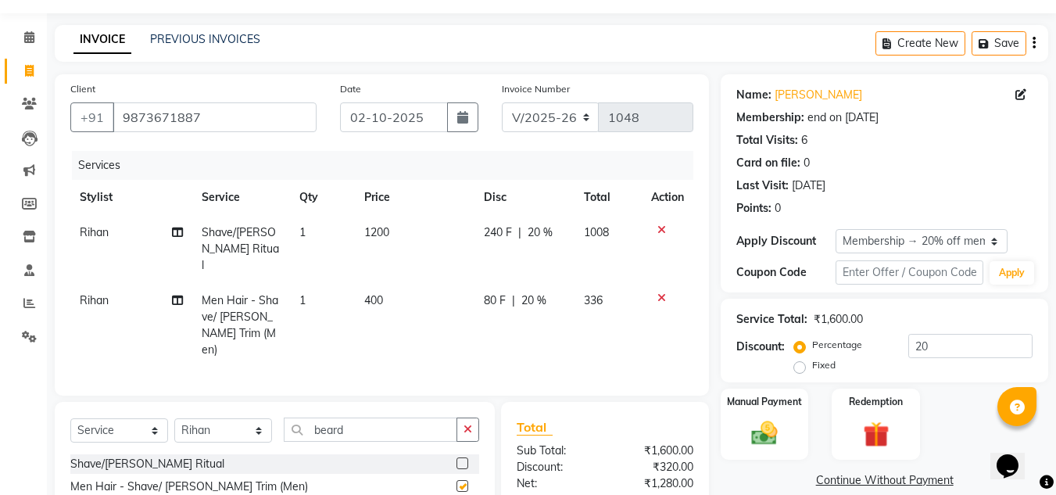
checkbox input "false"
click at [660, 229] on icon at bounding box center [661, 229] width 9 height 11
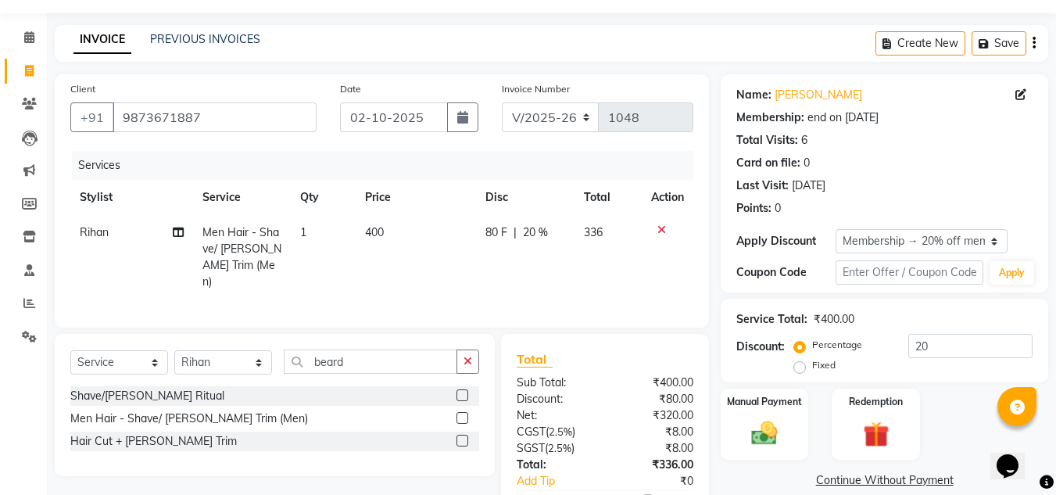
click at [370, 233] on span "400" at bounding box center [374, 232] width 19 height 14
select select "86634"
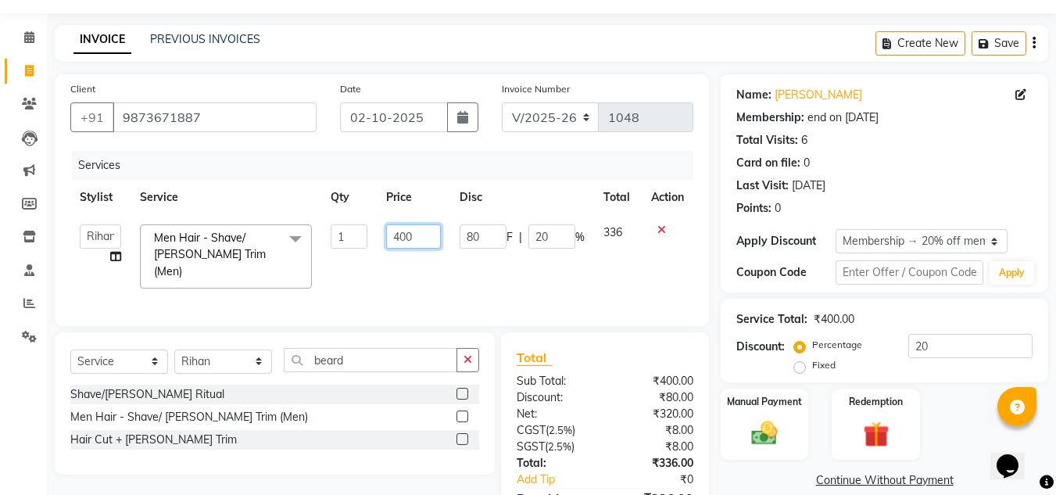
click at [400, 238] on input "400" at bounding box center [413, 236] width 54 height 24
type input "500"
click at [392, 281] on td "500" at bounding box center [413, 256] width 73 height 83
select select "86634"
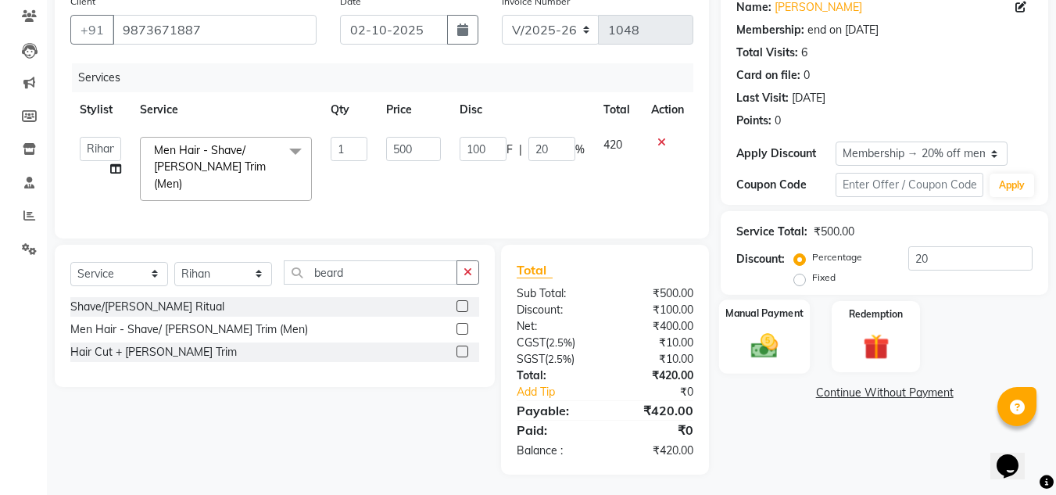
click at [755, 343] on img at bounding box center [765, 345] width 44 height 31
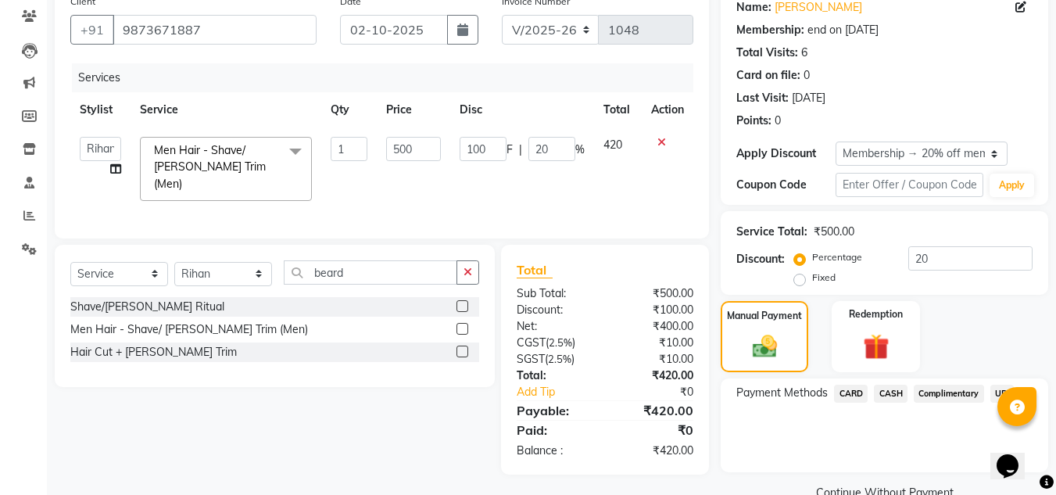
scroll to position [163, 0]
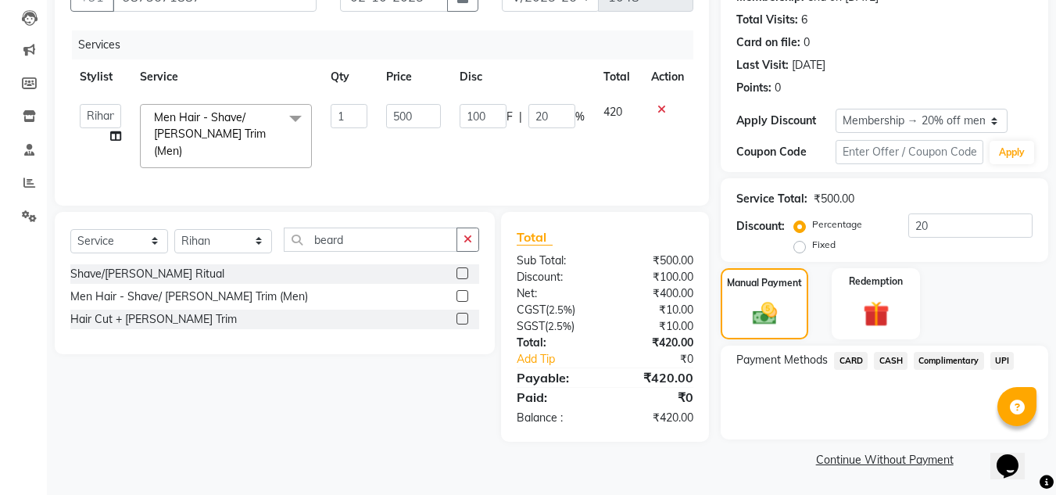
click at [999, 360] on span "UPI" at bounding box center [1002, 361] width 24 height 18
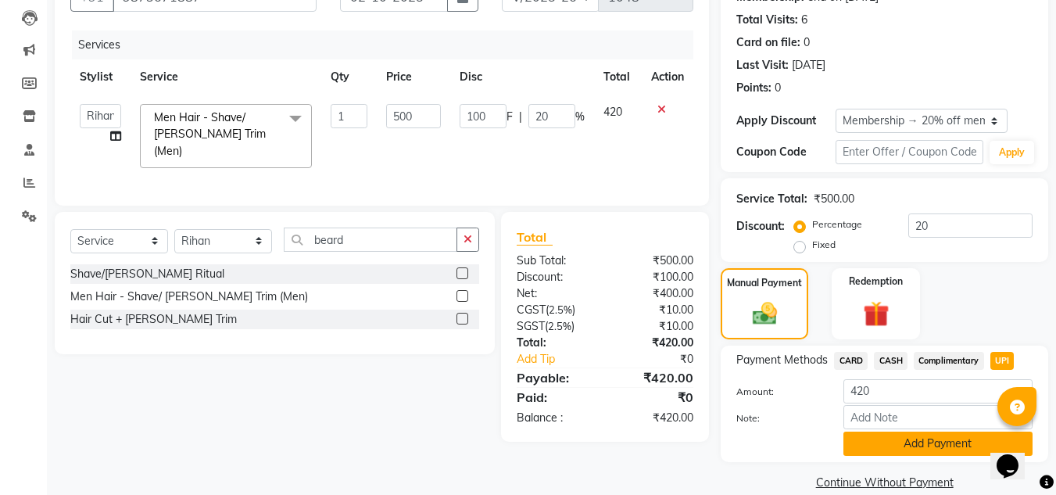
click at [918, 447] on button "Add Payment" at bounding box center [937, 443] width 189 height 24
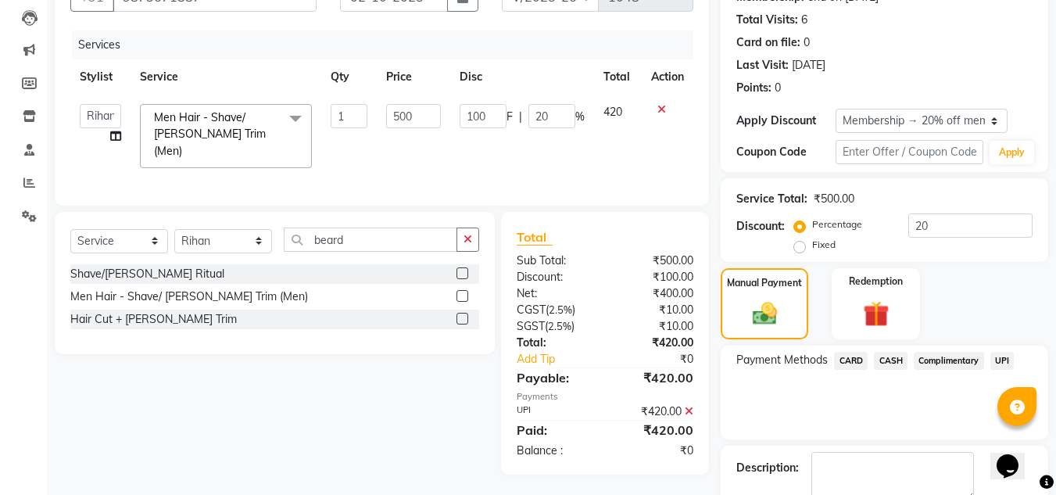
scroll to position [252, 0]
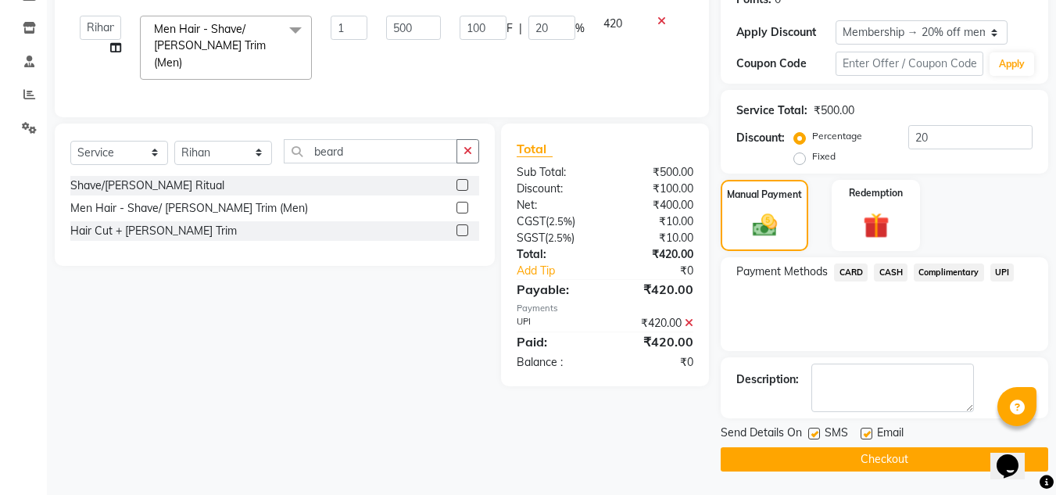
click at [837, 462] on button "Checkout" at bounding box center [885, 459] width 328 height 24
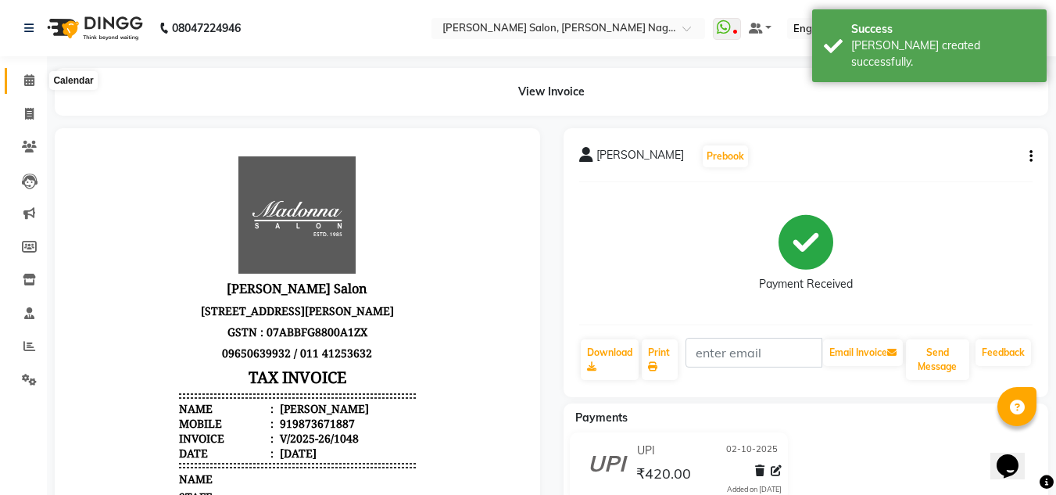
click at [27, 79] on icon at bounding box center [29, 80] width 10 height 12
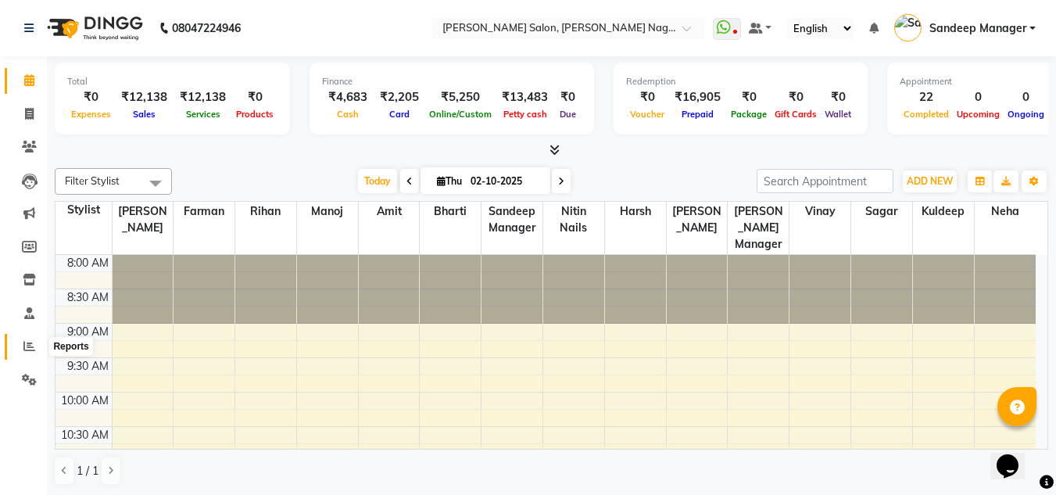
click at [27, 349] on icon at bounding box center [29, 346] width 12 height 12
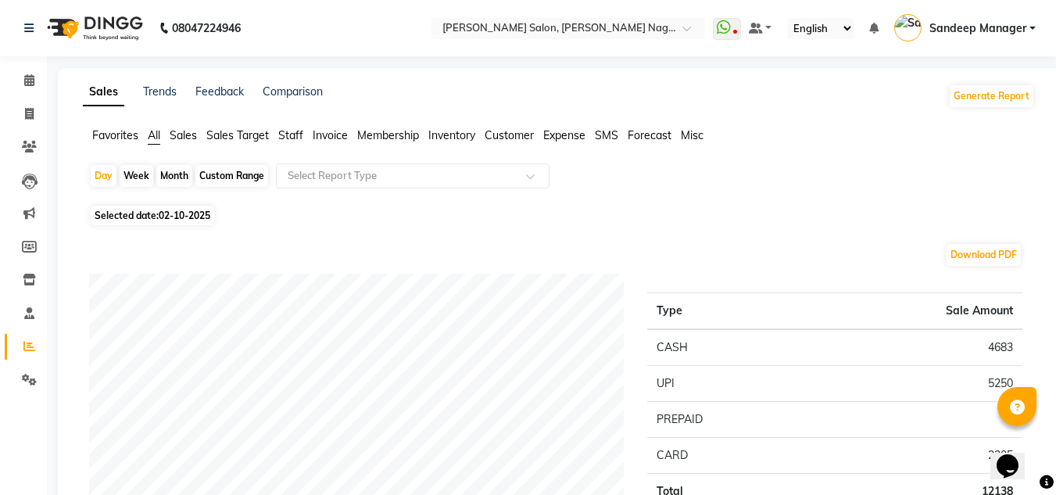
click at [292, 131] on span "Staff" at bounding box center [290, 135] width 25 height 14
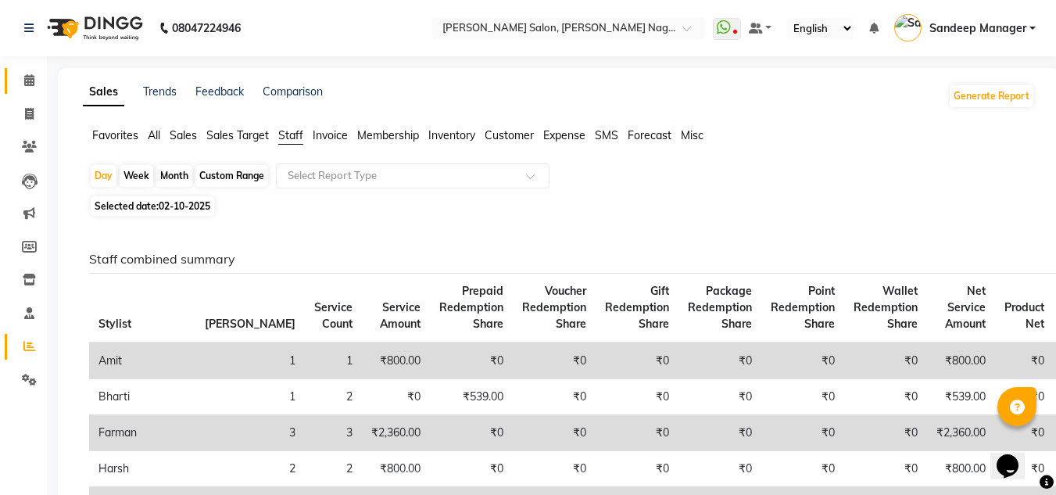
click at [24, 81] on icon at bounding box center [29, 80] width 10 height 12
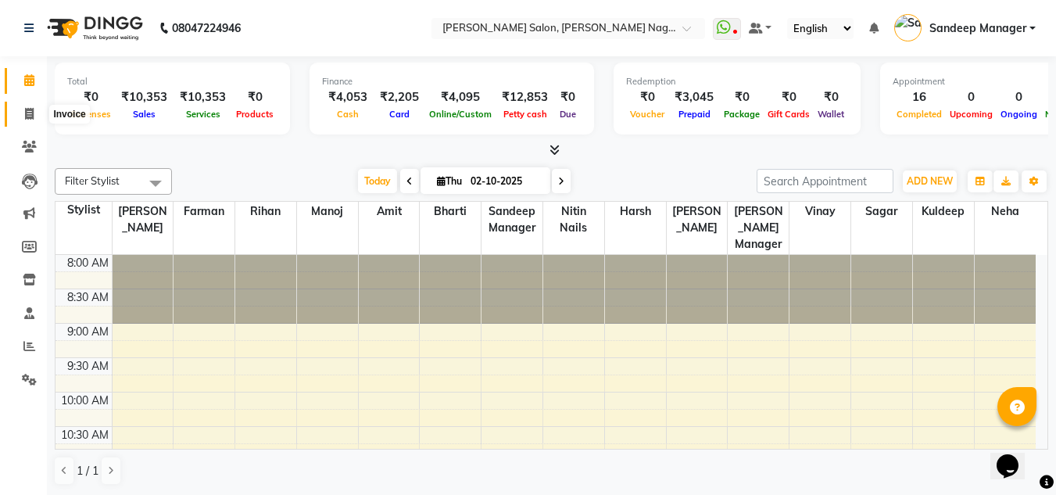
click at [32, 114] on icon at bounding box center [29, 114] width 9 height 12
select select "service"
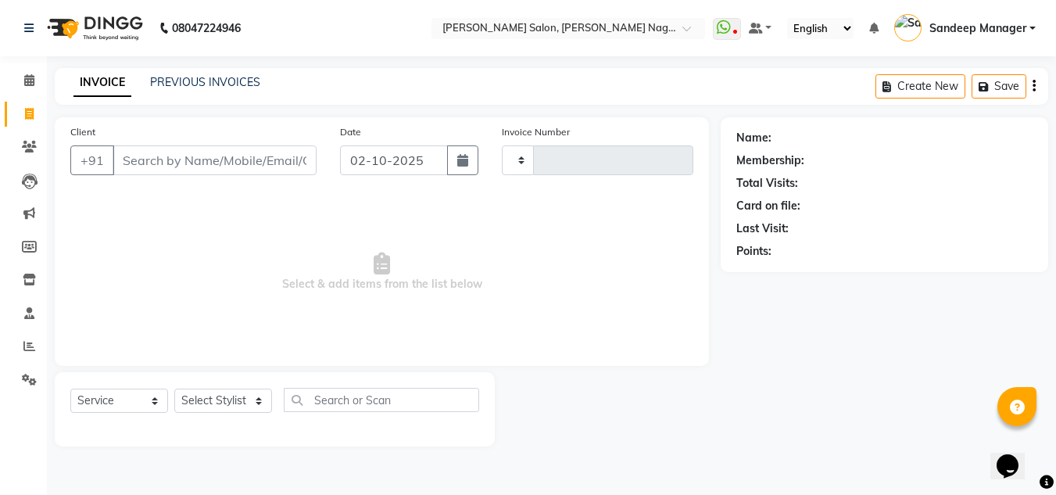
type input "1045"
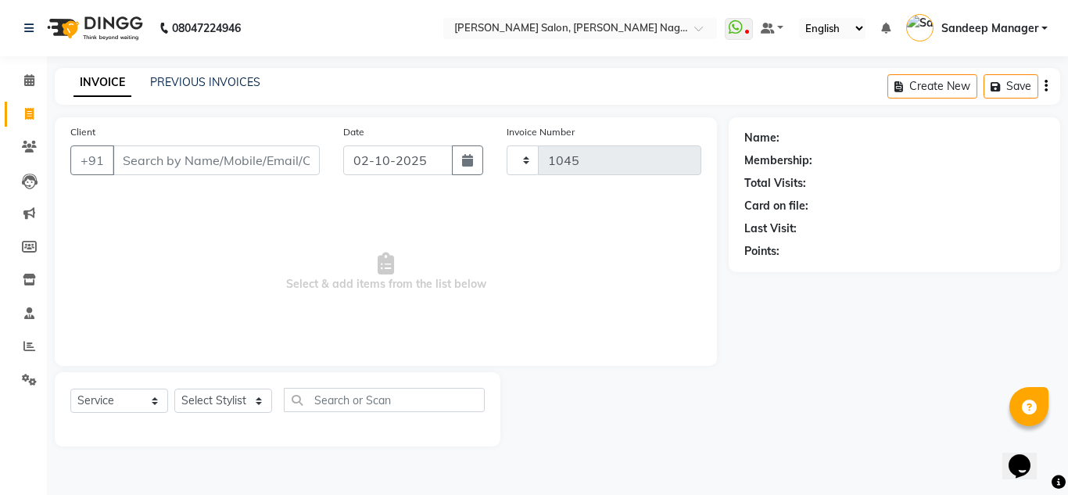
select select "8641"
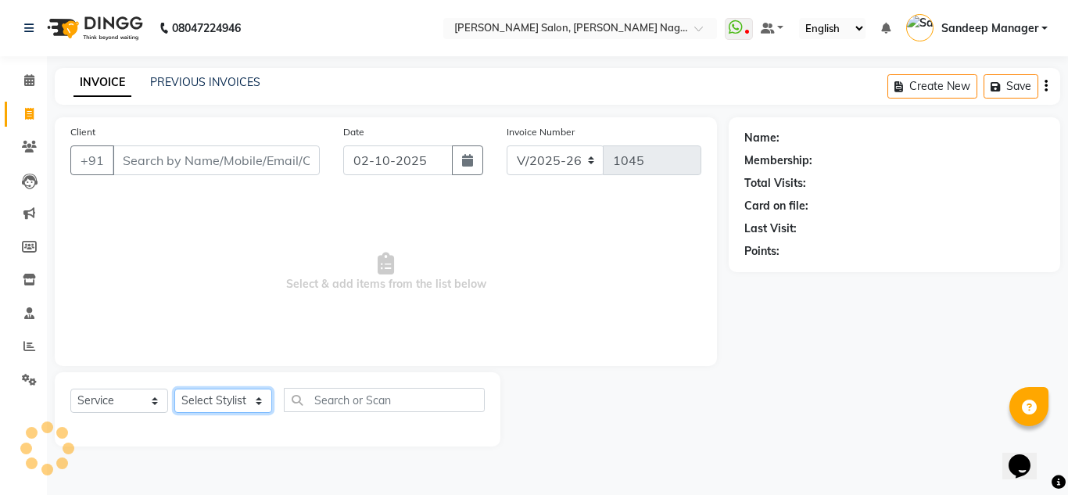
click at [186, 396] on select "Select Stylist [PERSON_NAME] Farman [PERSON_NAME] Manager [PERSON_NAME] Kuldeep…" at bounding box center [223, 400] width 98 height 24
select select "92344"
click at [174, 388] on select "Select Stylist [PERSON_NAME] Farman [PERSON_NAME] Manager [PERSON_NAME] Kuldeep…" at bounding box center [223, 400] width 98 height 24
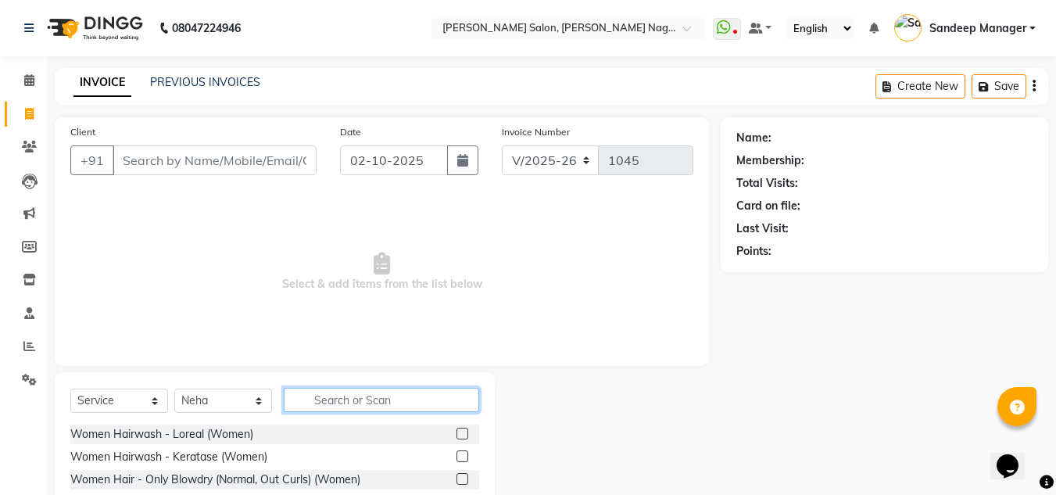
click at [383, 406] on input "text" at bounding box center [381, 400] width 195 height 24
type input "eye"
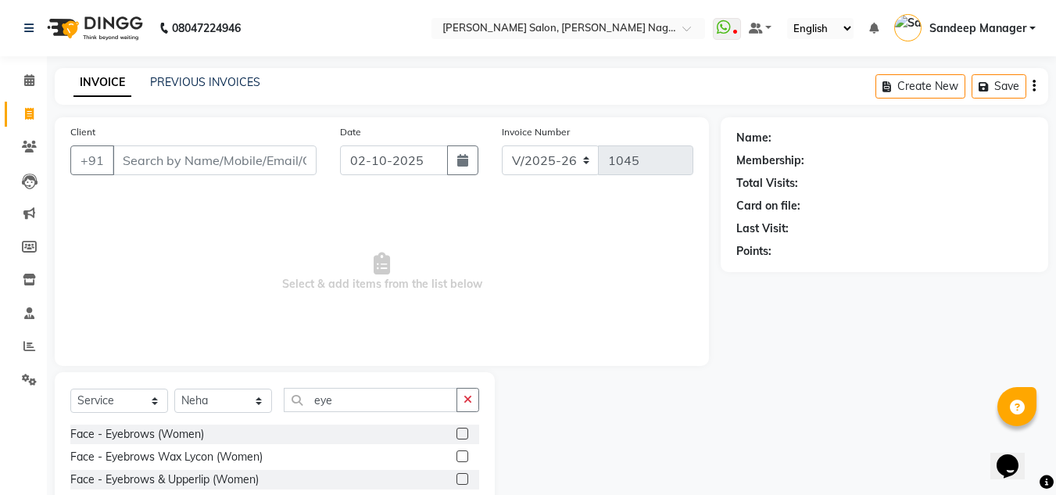
click at [464, 437] on label at bounding box center [462, 434] width 12 height 12
click at [464, 437] on input "checkbox" at bounding box center [461, 434] width 10 height 10
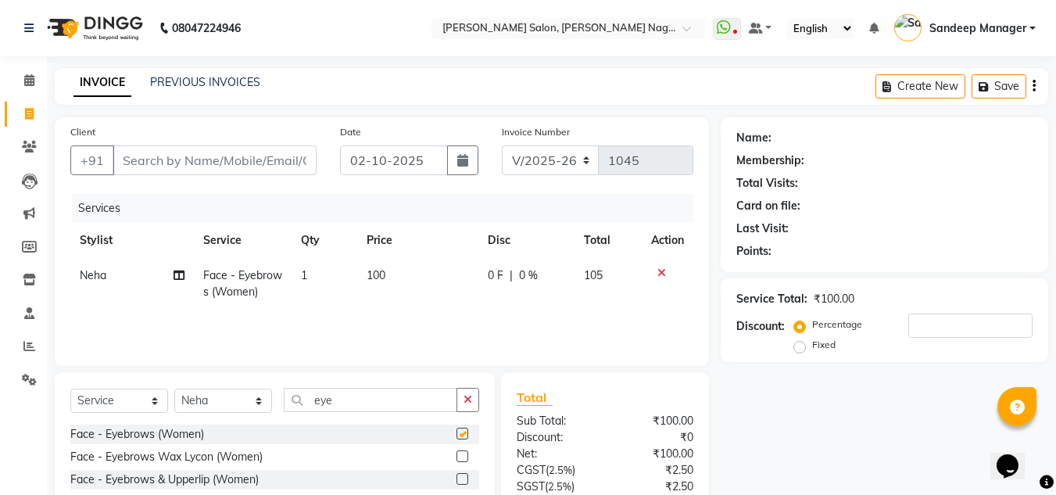
checkbox input "false"
click at [321, 274] on td "1" at bounding box center [325, 284] width 66 height 52
select select "92344"
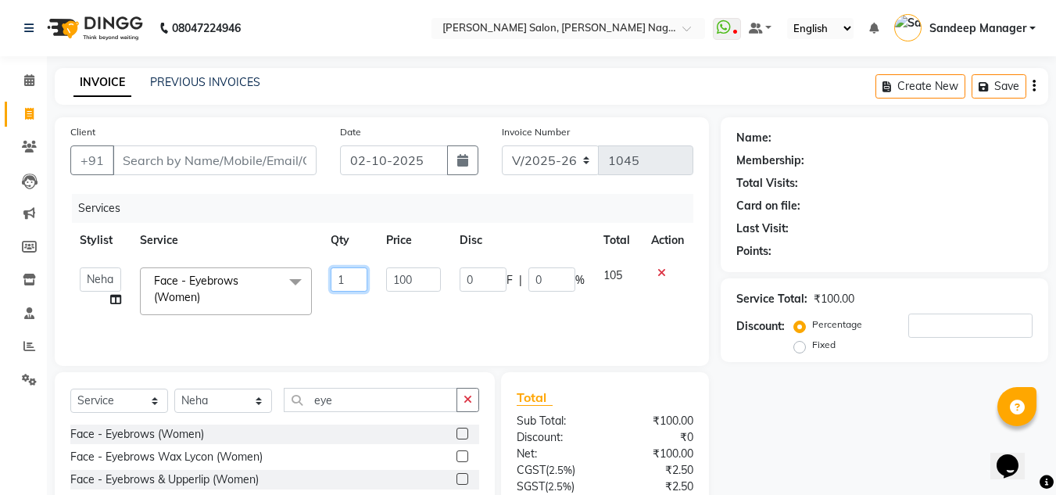
click at [342, 278] on input "1" at bounding box center [350, 279] width 38 height 24
type input "3"
click at [351, 312] on div "Services Stylist Service Qty Price Disc Total Action Amit Bharti Farman Harsh I…" at bounding box center [381, 272] width 623 height 156
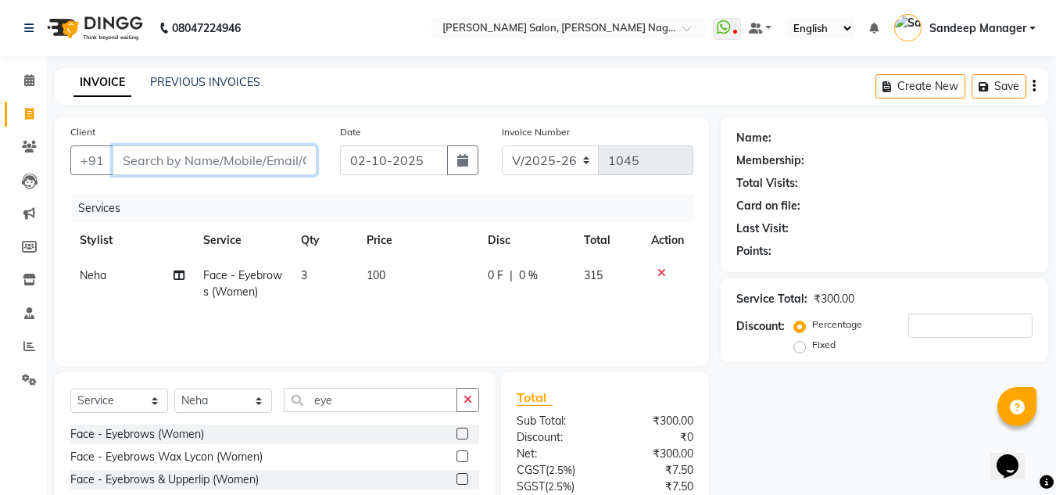
click at [197, 166] on input "Client" at bounding box center [215, 160] width 204 height 30
type input "7"
type input "0"
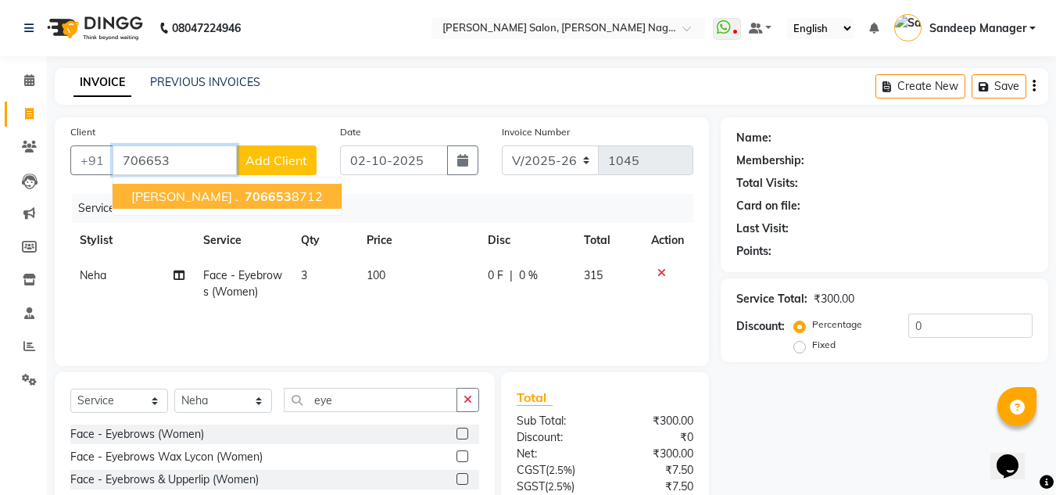
click at [245, 197] on span "706653" at bounding box center [268, 196] width 47 height 16
type input "7066538712"
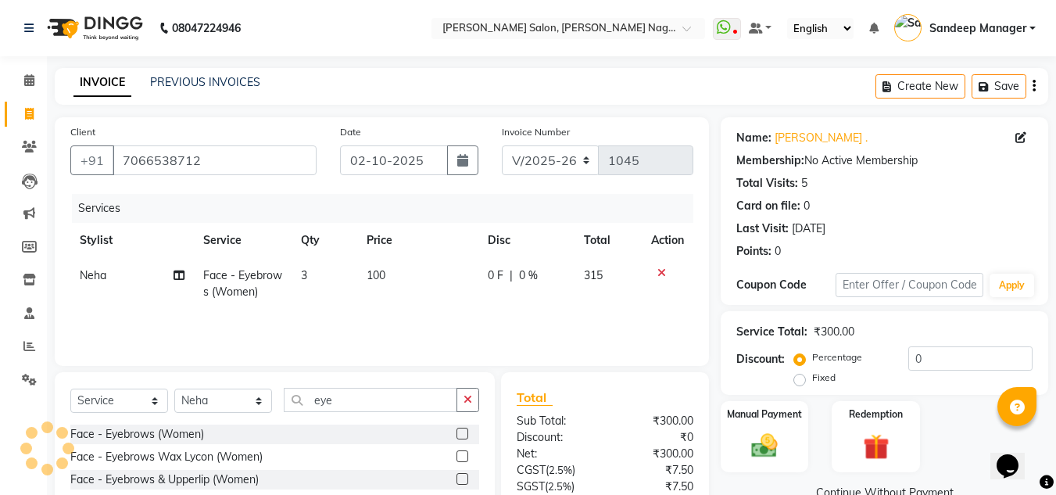
scroll to position [131, 0]
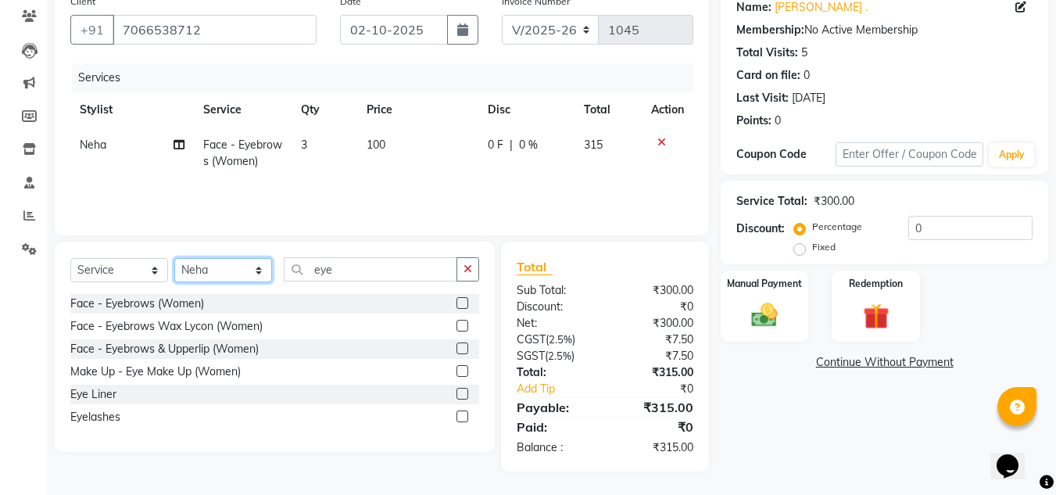
click at [262, 272] on select "Select Stylist [PERSON_NAME] Farman [PERSON_NAME] Manager [PERSON_NAME] Kuldeep…" at bounding box center [223, 270] width 98 height 24
select select "86780"
click at [174, 258] on select "Select Stylist [PERSON_NAME] Farman [PERSON_NAME] Manager [PERSON_NAME] Kuldeep…" at bounding box center [223, 270] width 98 height 24
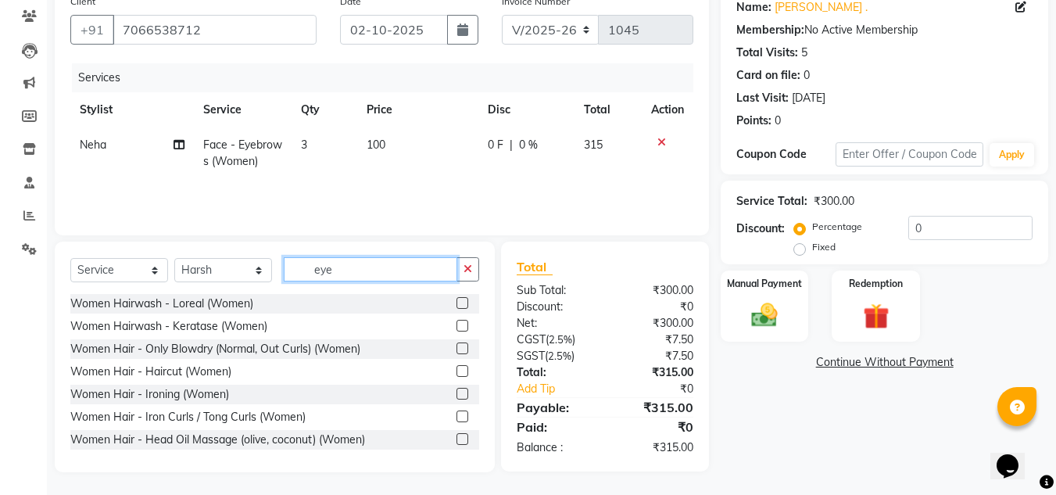
click at [361, 270] on input "eye" at bounding box center [371, 269] width 174 height 24
type input "e"
click at [456, 303] on label at bounding box center [462, 303] width 12 height 12
click at [456, 303] on input "checkbox" at bounding box center [461, 304] width 10 height 10
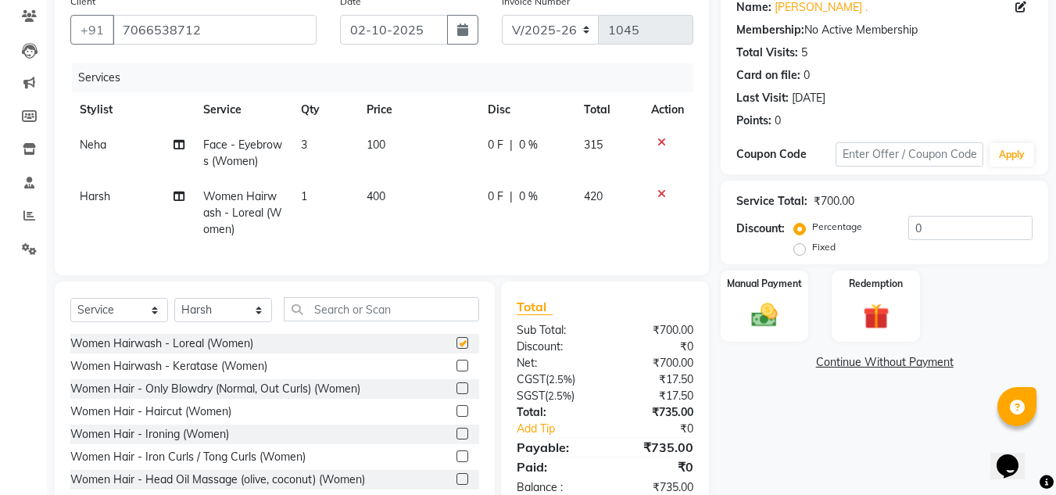
checkbox input "false"
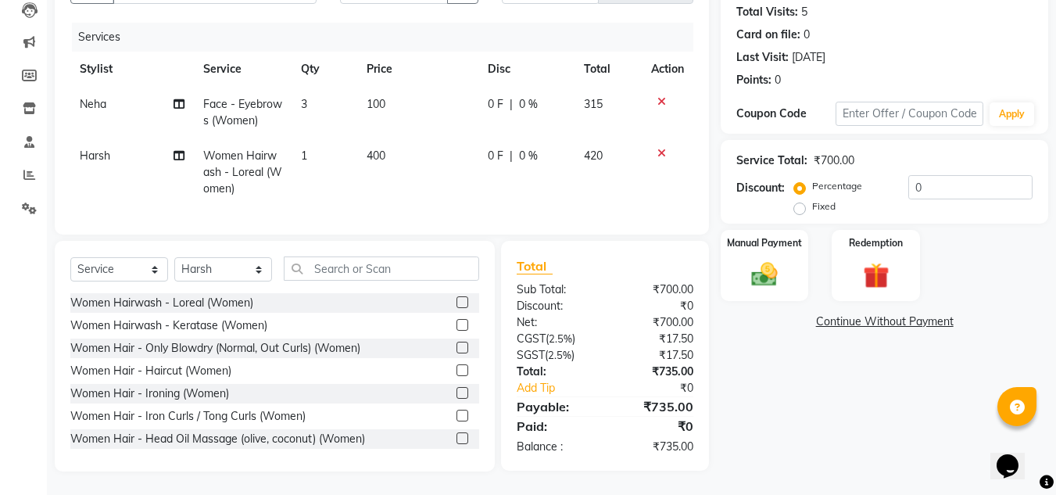
scroll to position [183, 0]
click at [749, 259] on img at bounding box center [765, 274] width 44 height 31
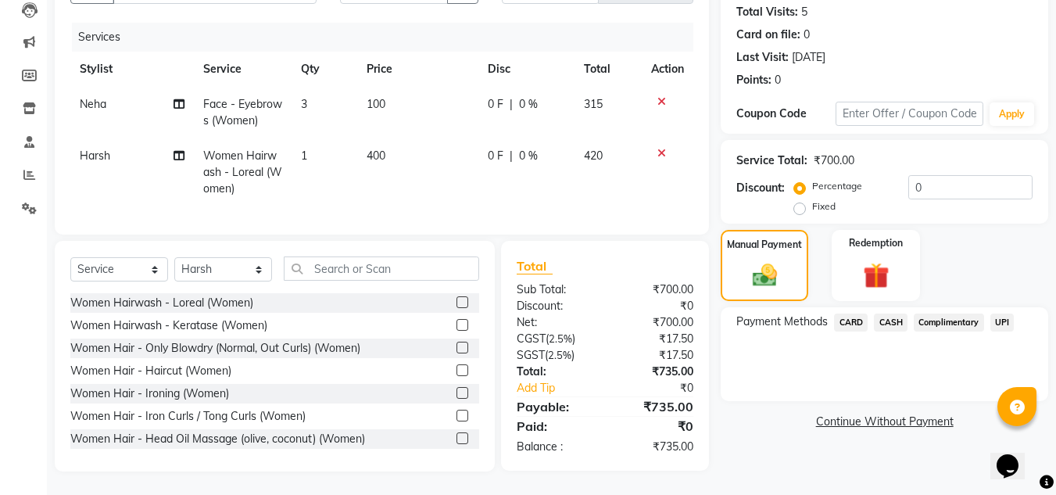
click at [997, 313] on span "UPI" at bounding box center [1002, 322] width 24 height 18
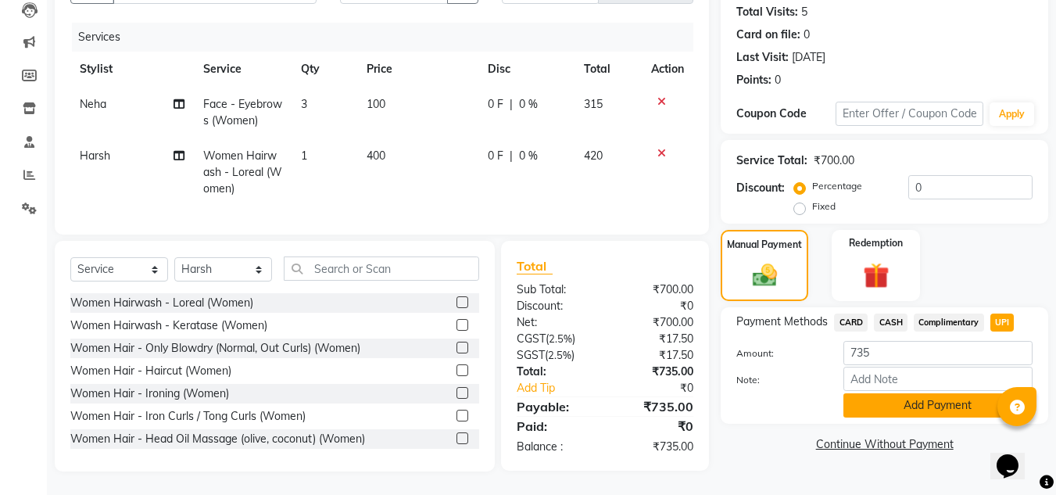
click at [879, 393] on button "Add Payment" at bounding box center [937, 405] width 189 height 24
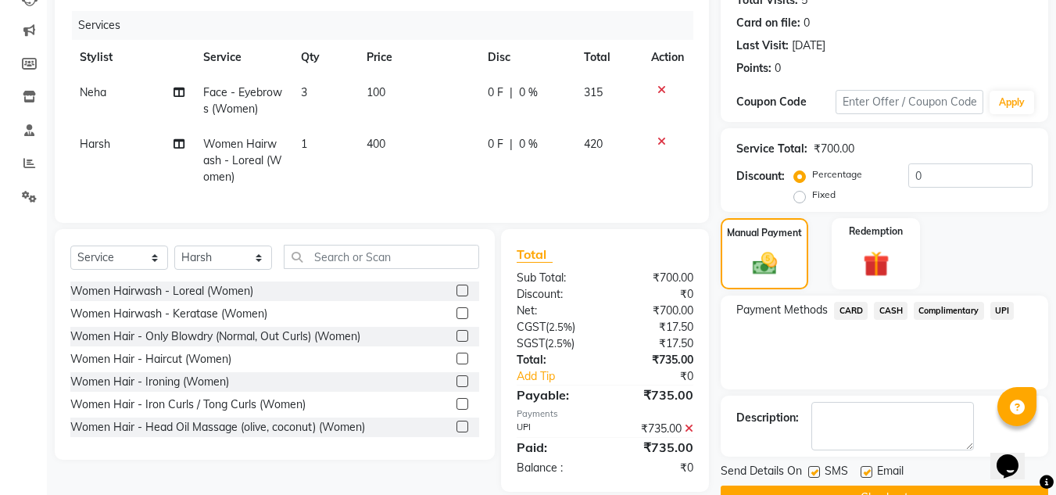
scroll to position [221, 0]
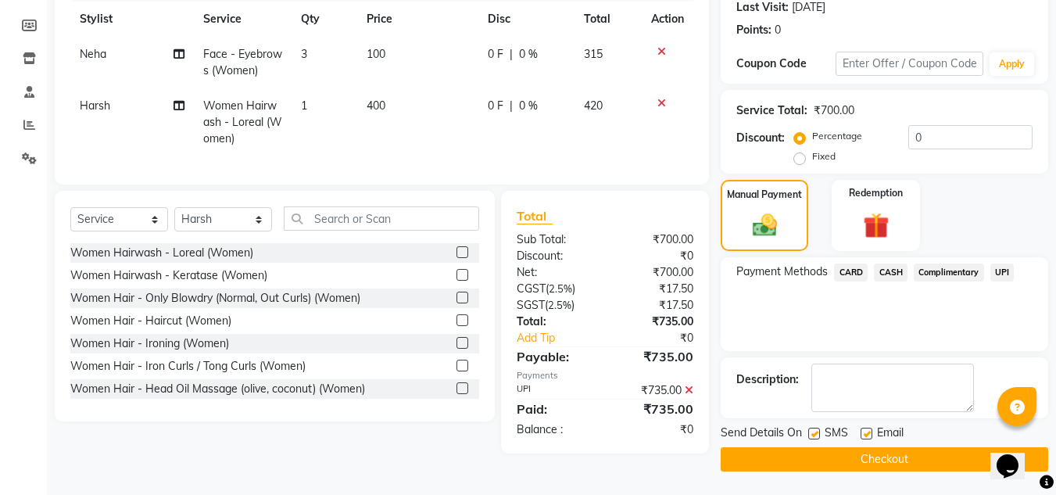
click at [816, 461] on button "Checkout" at bounding box center [885, 459] width 328 height 24
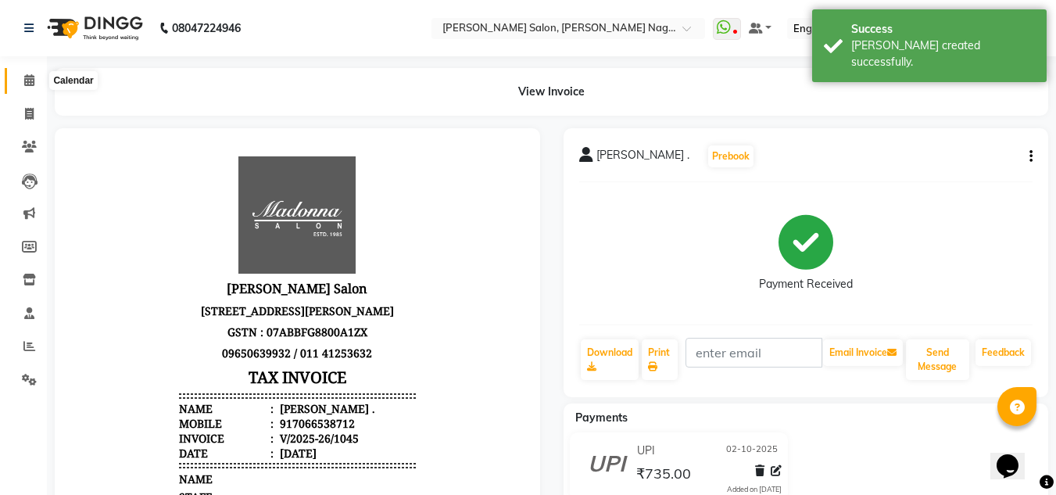
click at [28, 79] on icon at bounding box center [29, 80] width 10 height 12
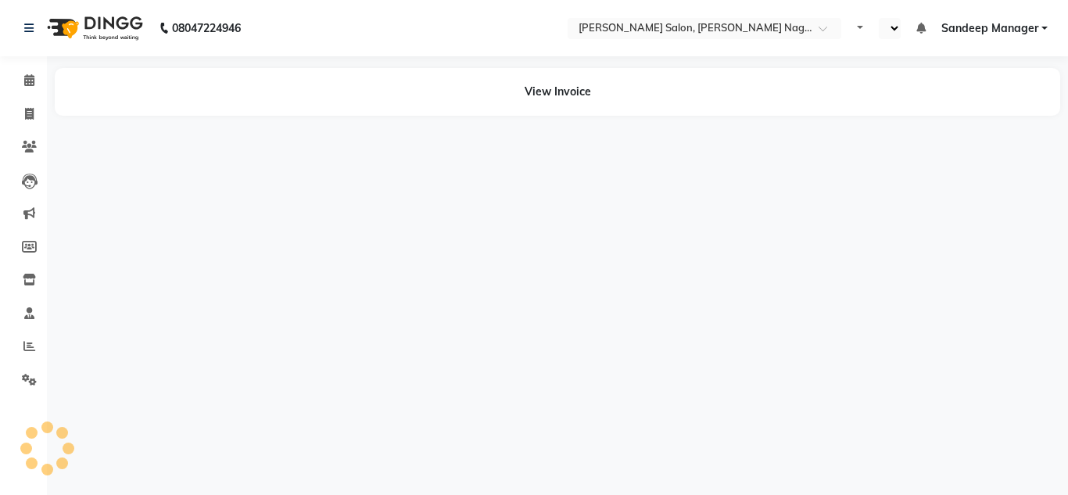
select select "en"
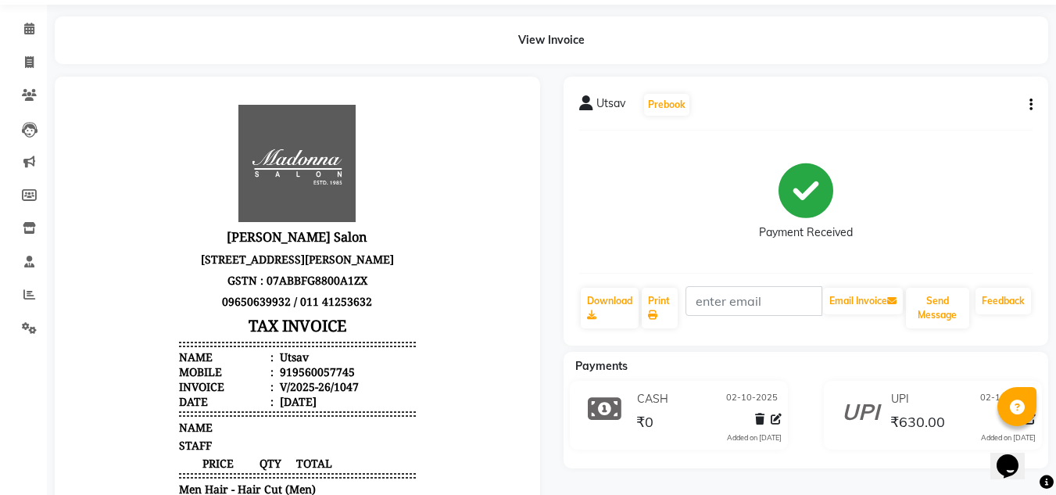
scroll to position [156, 0]
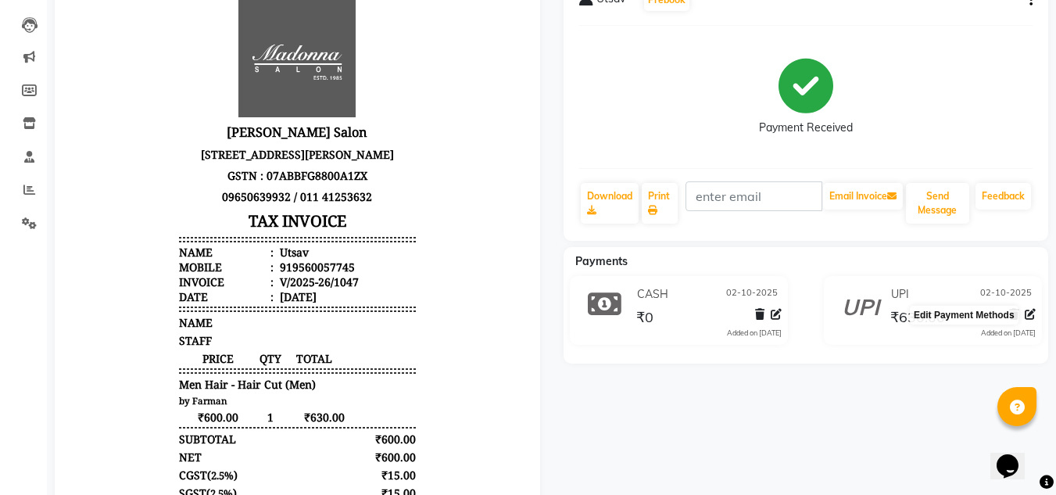
click at [1031, 316] on icon at bounding box center [1030, 314] width 11 height 11
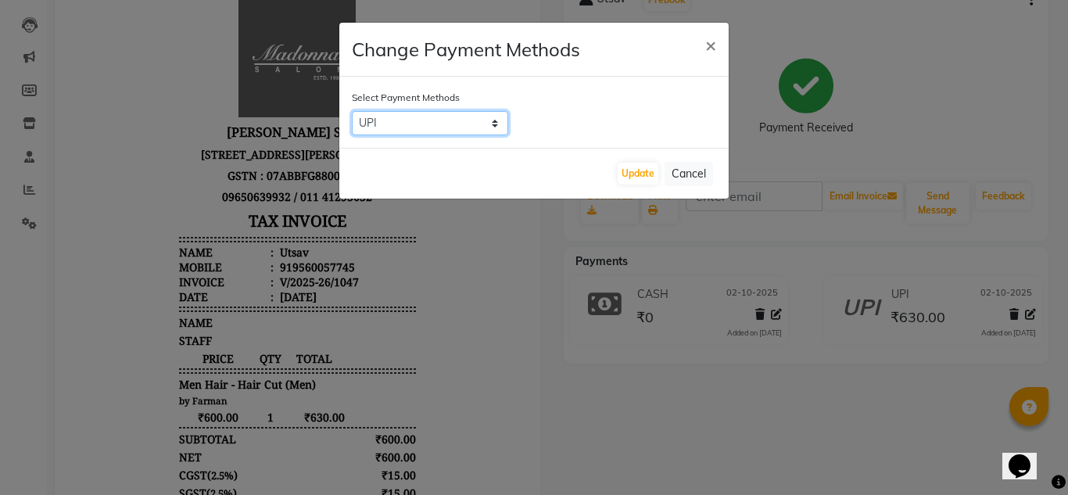
click at [492, 125] on select "CARD CASH Complimentary UPI" at bounding box center [430, 123] width 156 height 24
select select "1"
click at [352, 111] on select "CARD CASH Complimentary UPI" at bounding box center [430, 123] width 156 height 24
click at [636, 179] on button "Update" at bounding box center [638, 174] width 41 height 22
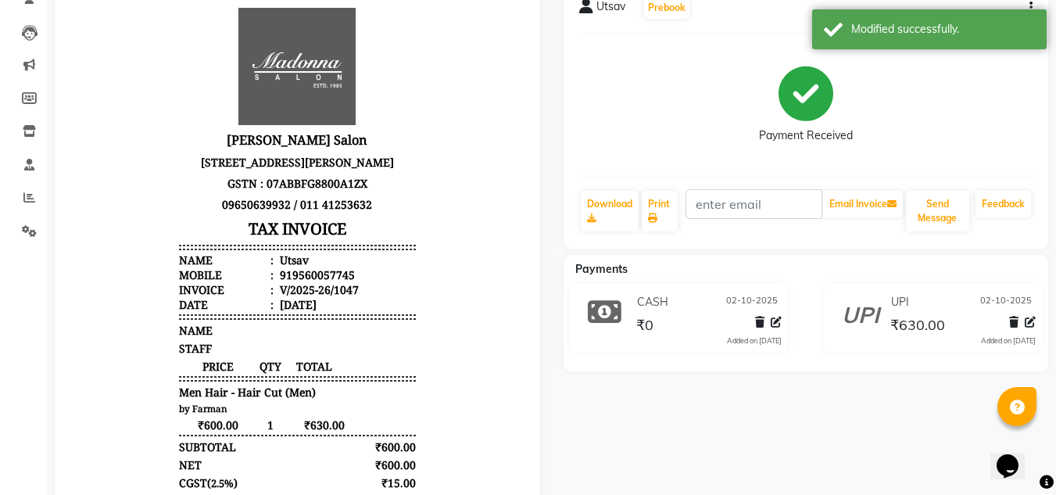
scroll to position [0, 0]
